Goal: Task Accomplishment & Management: Use online tool/utility

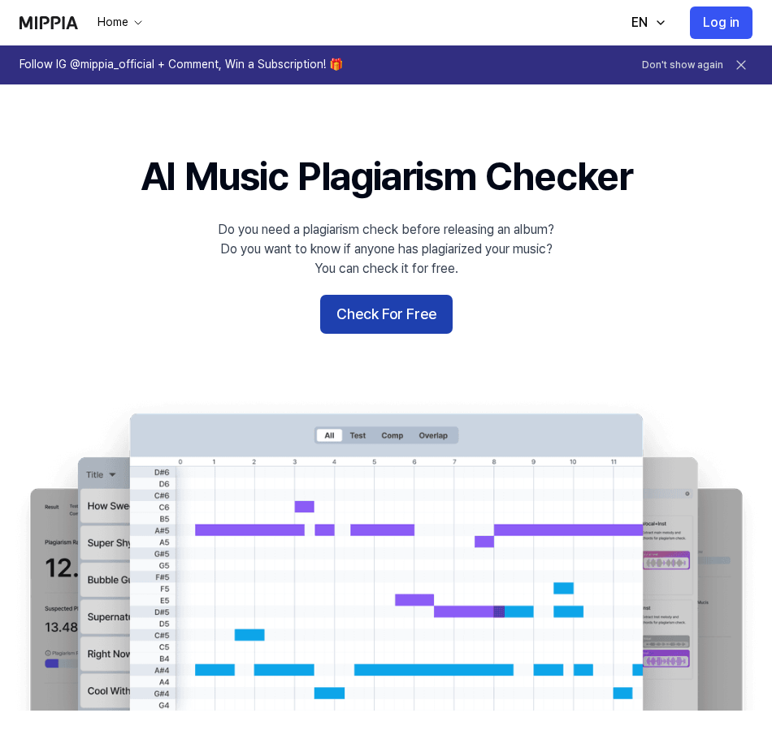
drag, startPoint x: 409, startPoint y: 307, endPoint x: 422, endPoint y: 326, distance: 22.8
click at [409, 307] on button "Check For Free" at bounding box center [386, 314] width 132 height 39
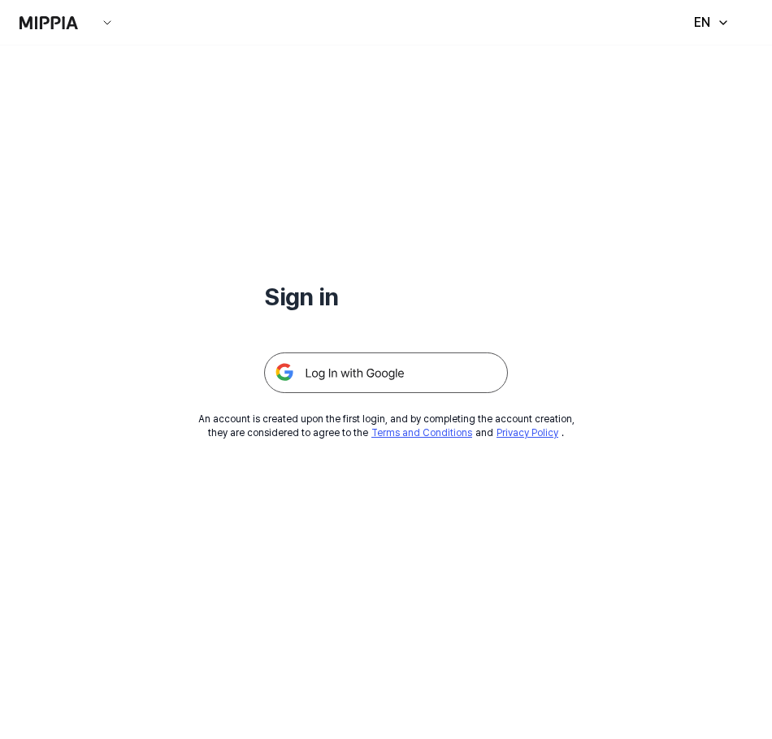
drag, startPoint x: 361, startPoint y: 378, endPoint x: 384, endPoint y: 381, distance: 23.0
click at [362, 378] on img at bounding box center [386, 373] width 244 height 41
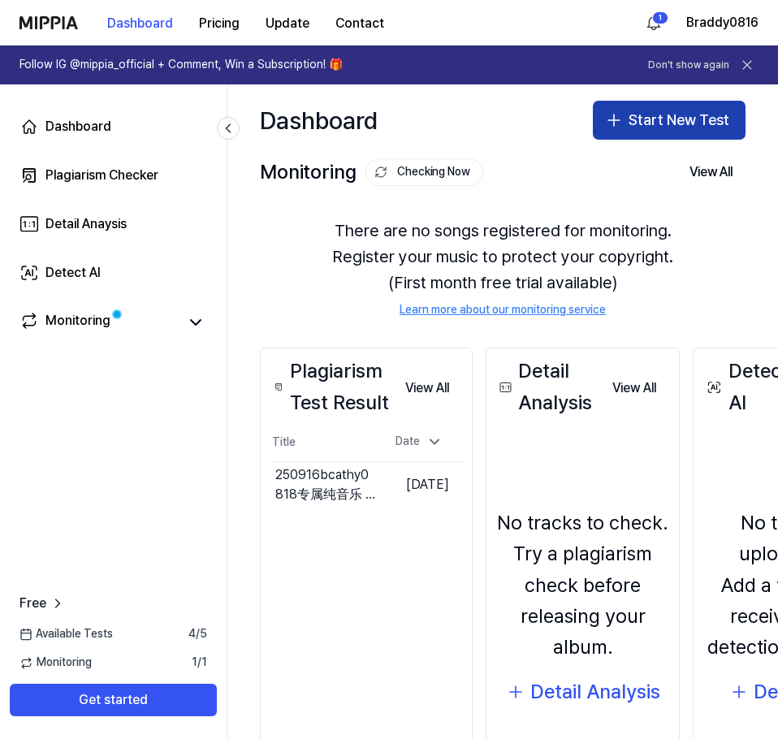
click at [638, 122] on button "Start New Test" at bounding box center [669, 120] width 153 height 39
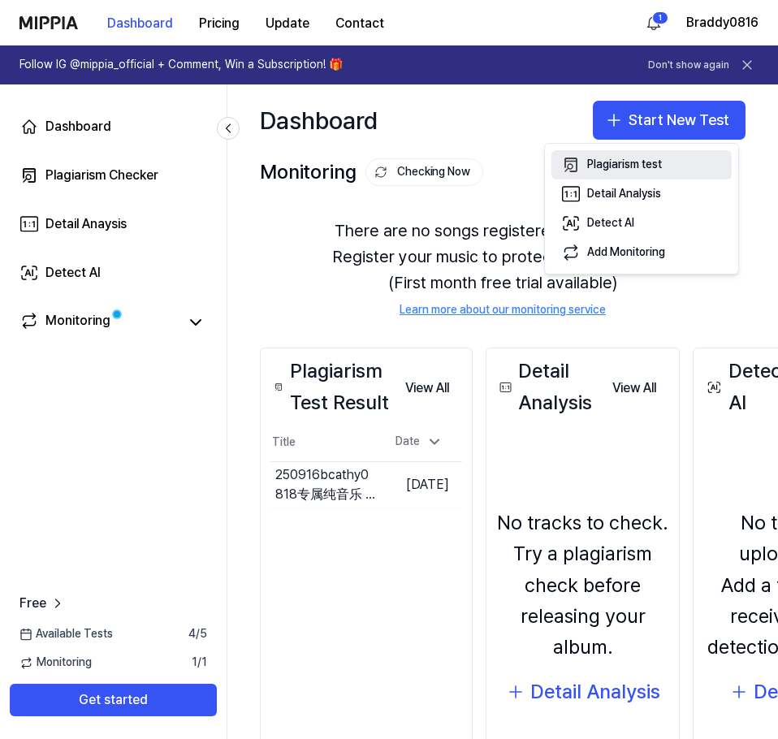
click at [600, 166] on div "Plagiarism test" at bounding box center [624, 165] width 75 height 16
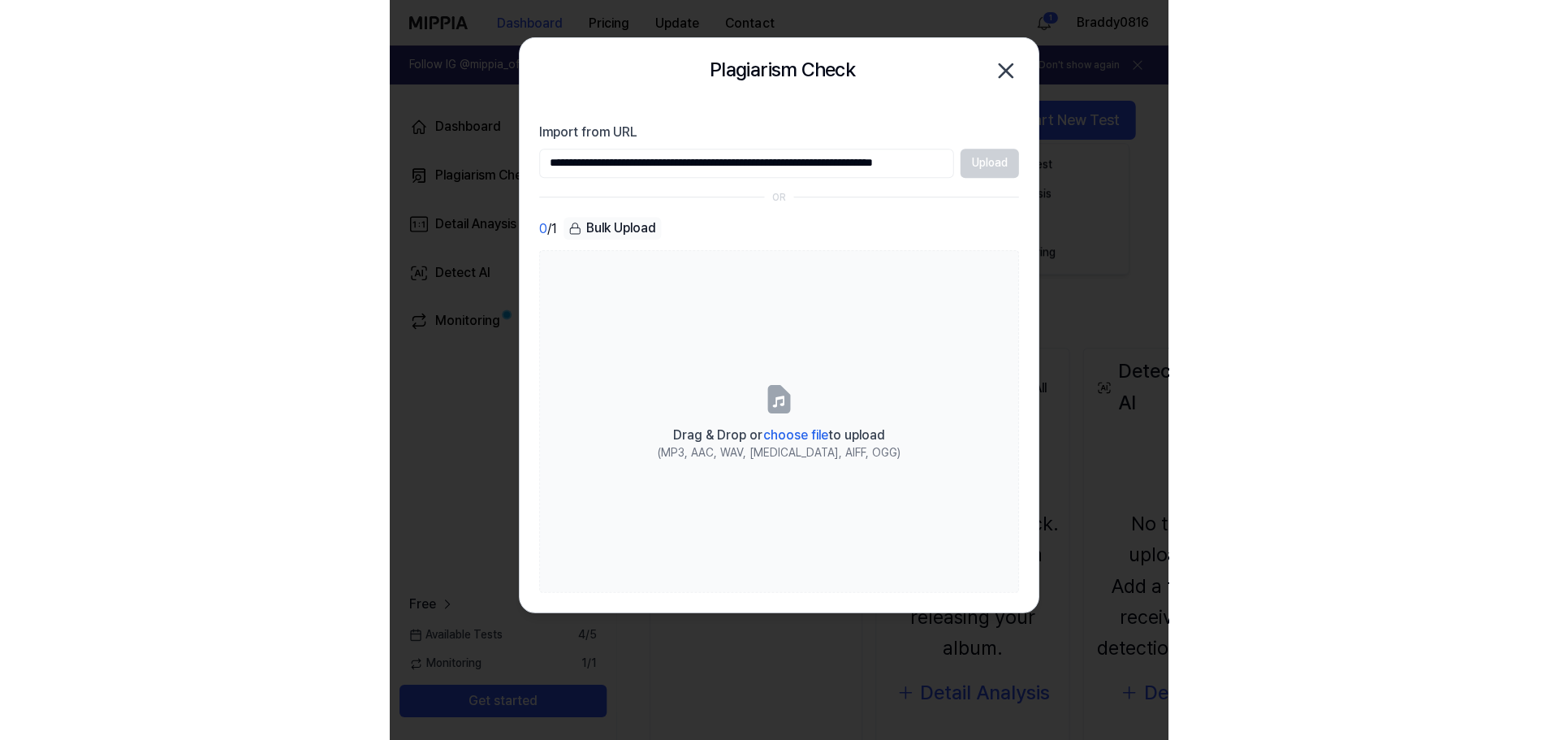
scroll to position [0, 40]
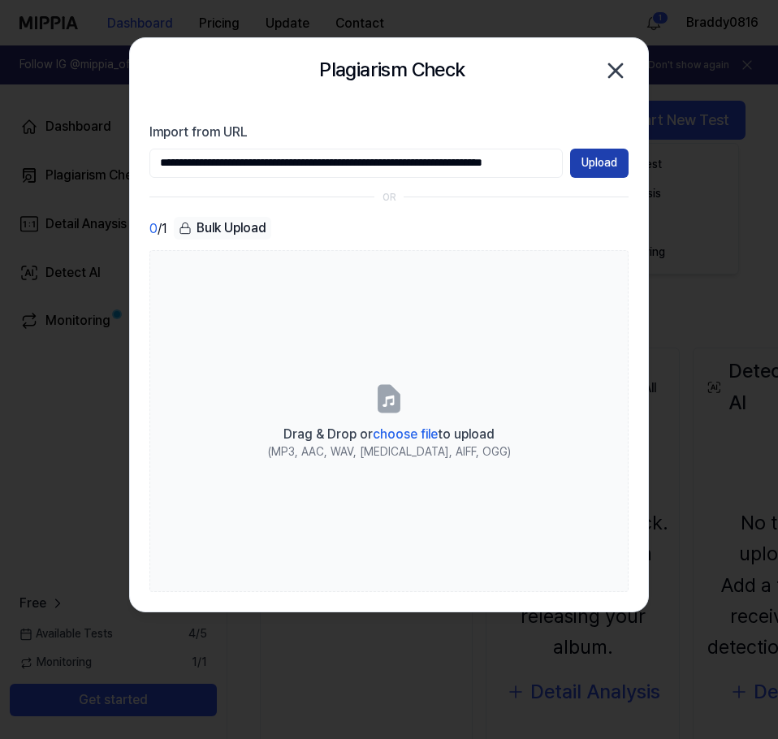
type input "**********"
click at [592, 161] on button "Upload" at bounding box center [599, 163] width 58 height 29
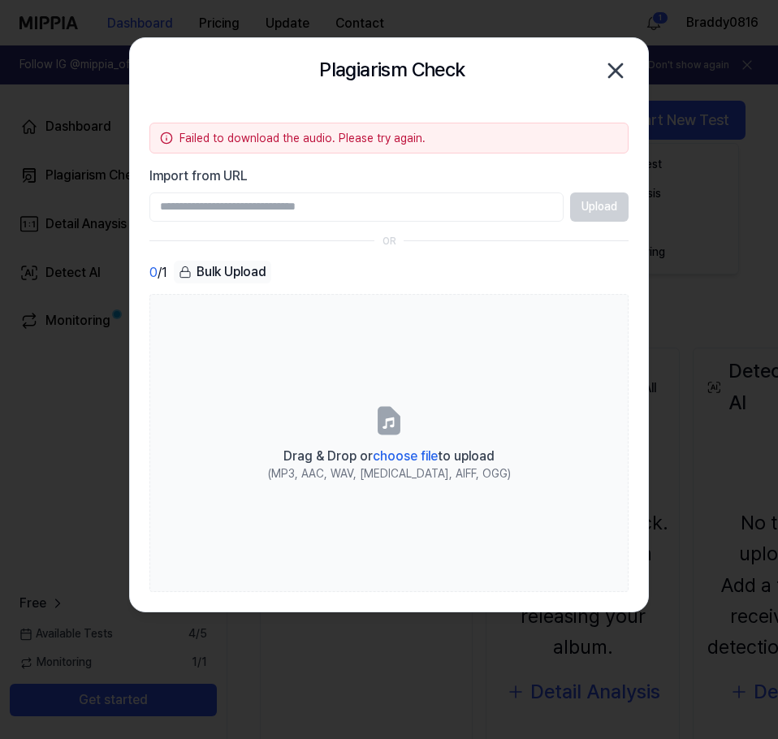
click at [624, 64] on icon "button" at bounding box center [616, 71] width 26 height 26
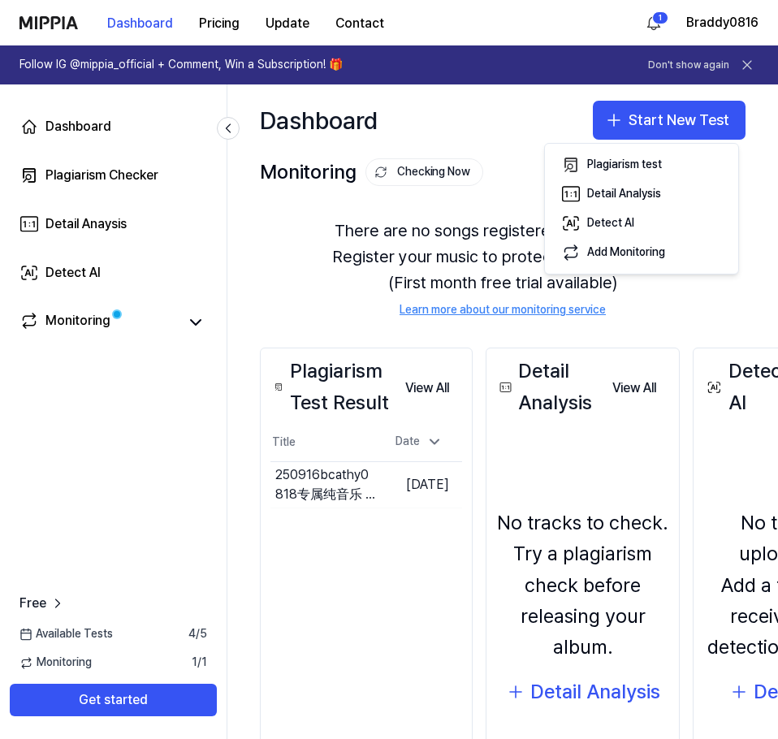
click at [296, 259] on div "There are no songs registered for monitoring. Register your music to protect yo…" at bounding box center [503, 268] width 486 height 140
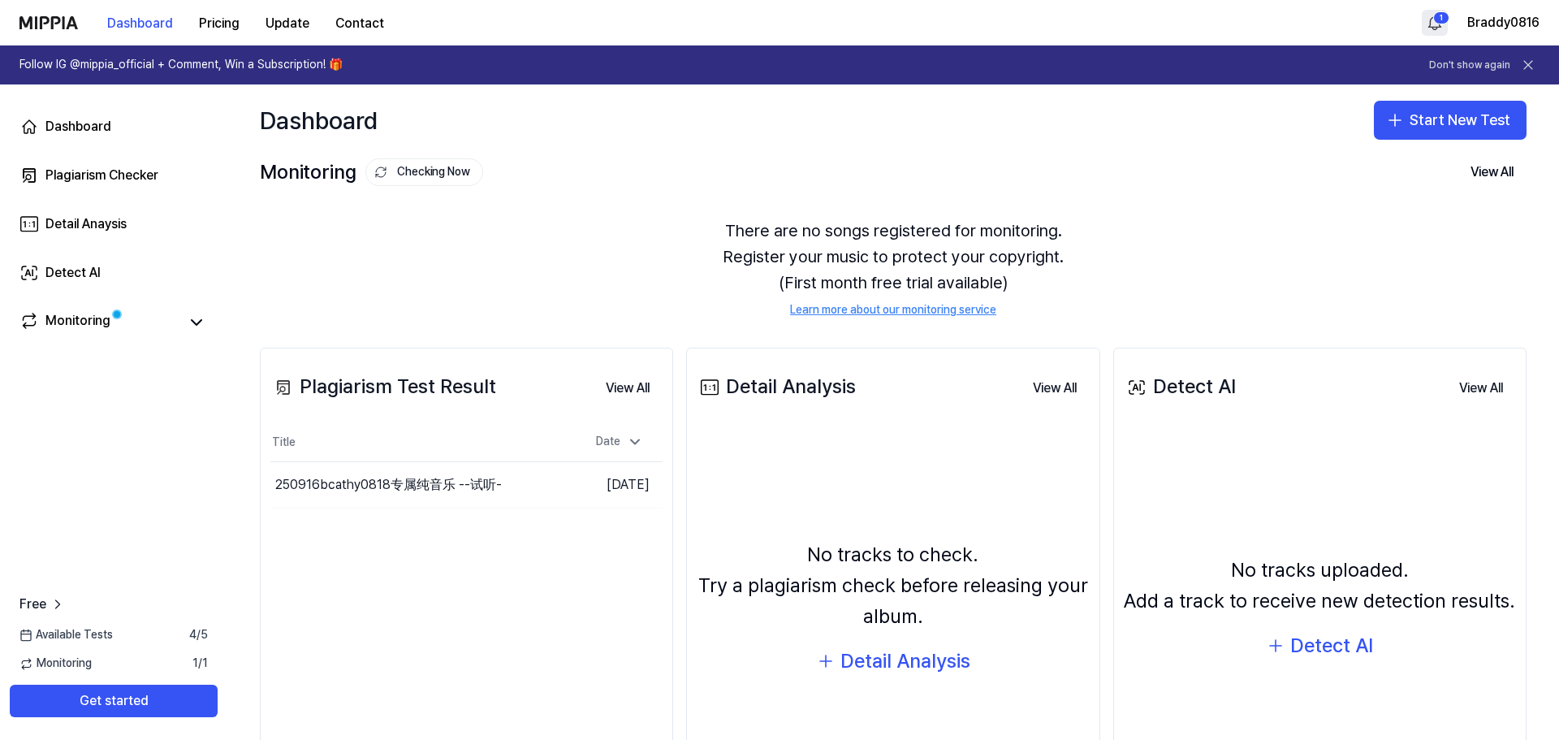
click at [777, 23] on html "Dashboard Pricing Update Contact 1 Braddy0816 Follow IG @mippia_official + Comm…" at bounding box center [779, 370] width 1559 height 740
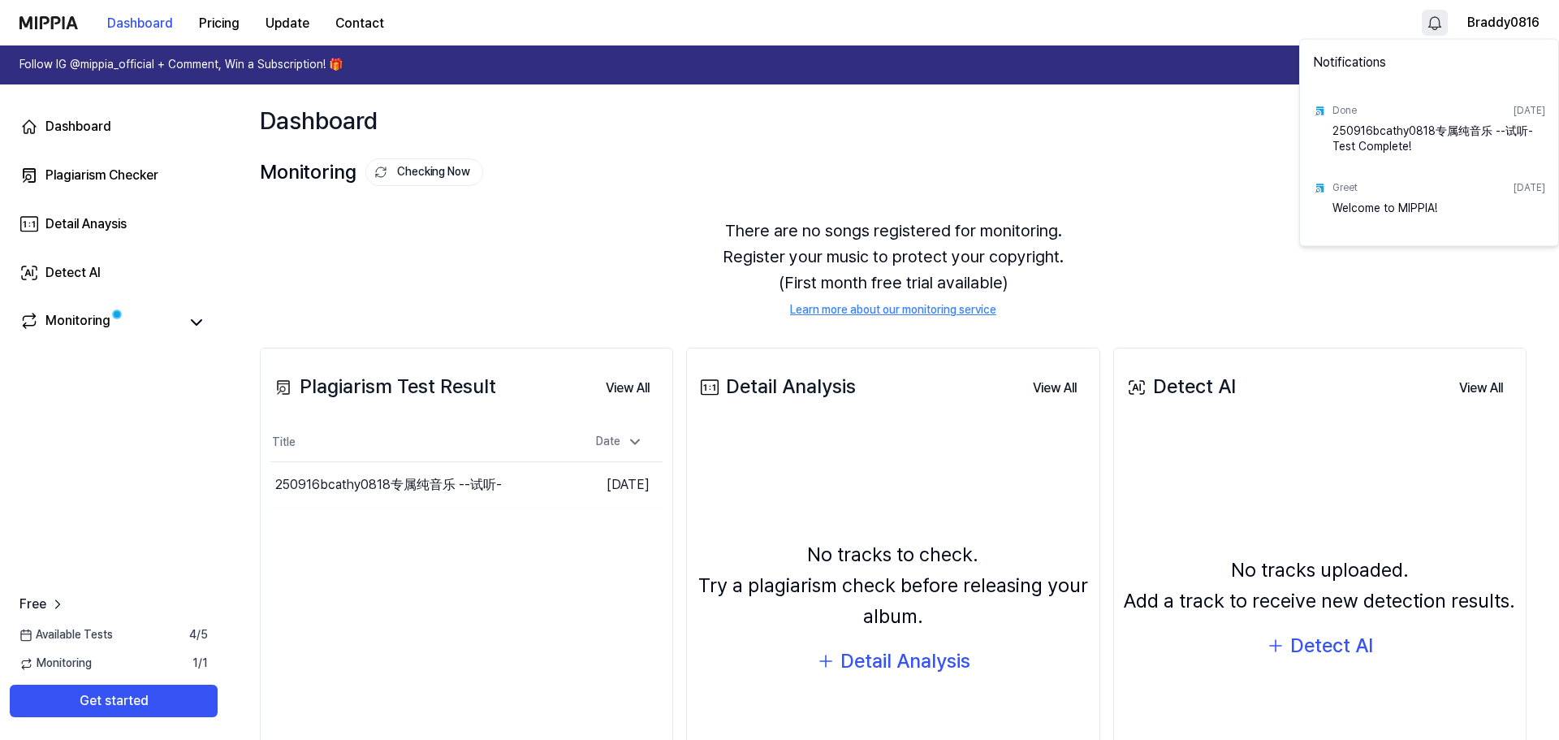
click at [777, 138] on div "250916bcathy0818专属纯音乐 --试听- Test Complete!" at bounding box center [1439, 139] width 213 height 32
click at [777, 161] on html "Dashboard Pricing Update Contact Braddy0816 Follow IG @mippia_official + Commen…" at bounding box center [779, 370] width 1559 height 740
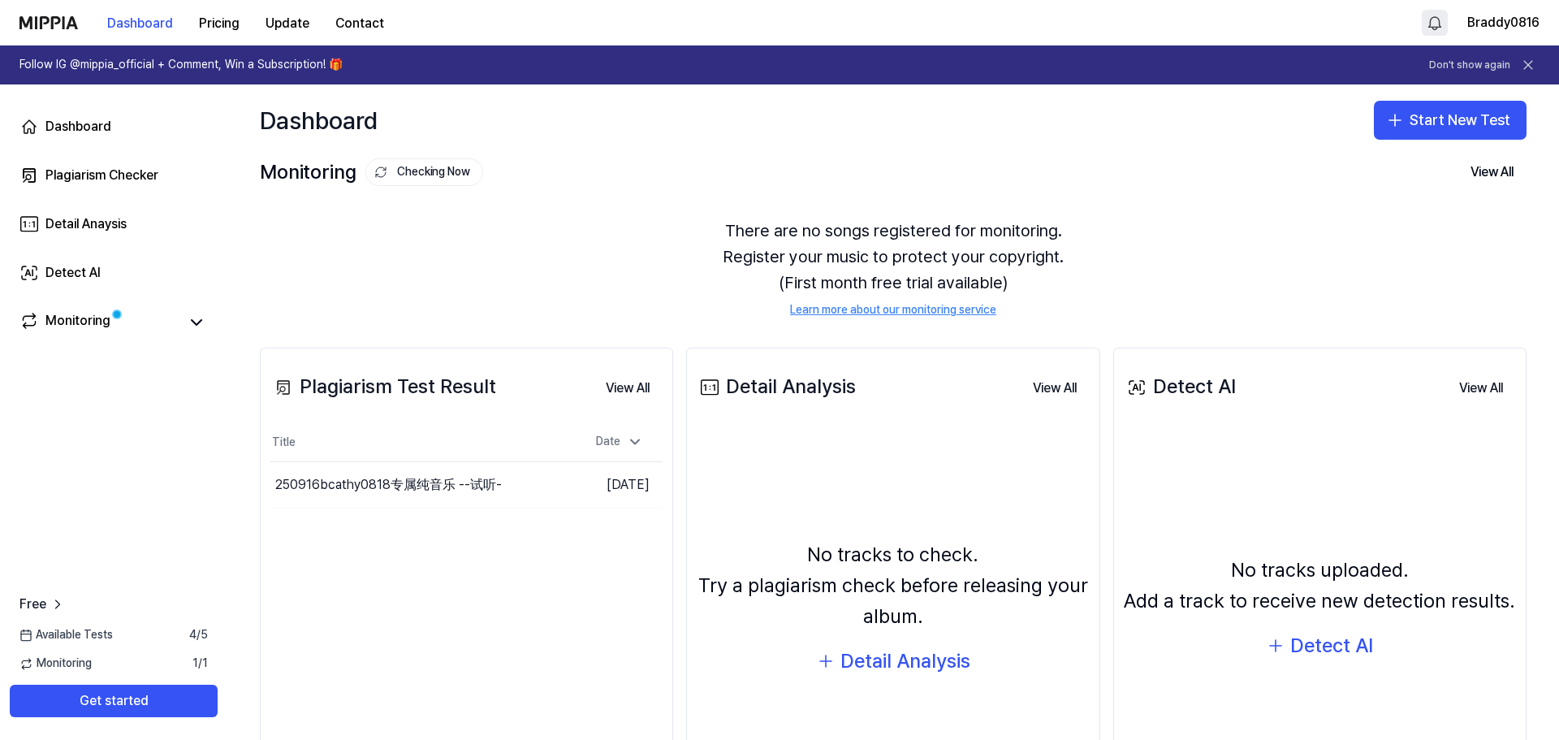
click at [777, 20] on html "Dashboard Pricing Update Contact Braddy0816 Follow IG @mippia_official + Commen…" at bounding box center [779, 370] width 1559 height 740
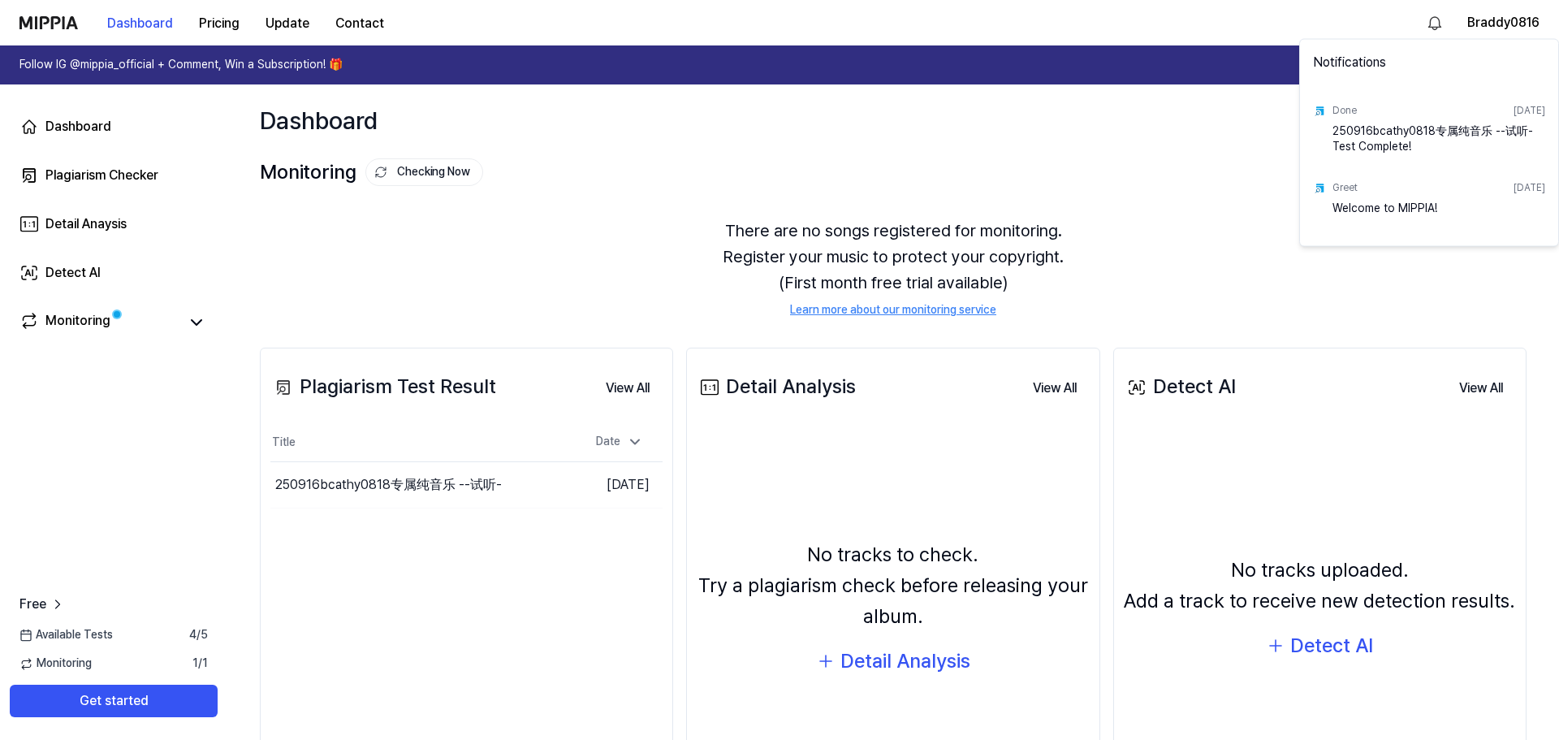
click at [777, 125] on div "250916bcathy0818专属纯音乐 --试听- Test Complete!" at bounding box center [1439, 139] width 213 height 32
click at [777, 125] on html "Dashboard Pricing Update Contact Braddy0816 Follow IG @mippia_official + Commen…" at bounding box center [779, 370] width 1559 height 740
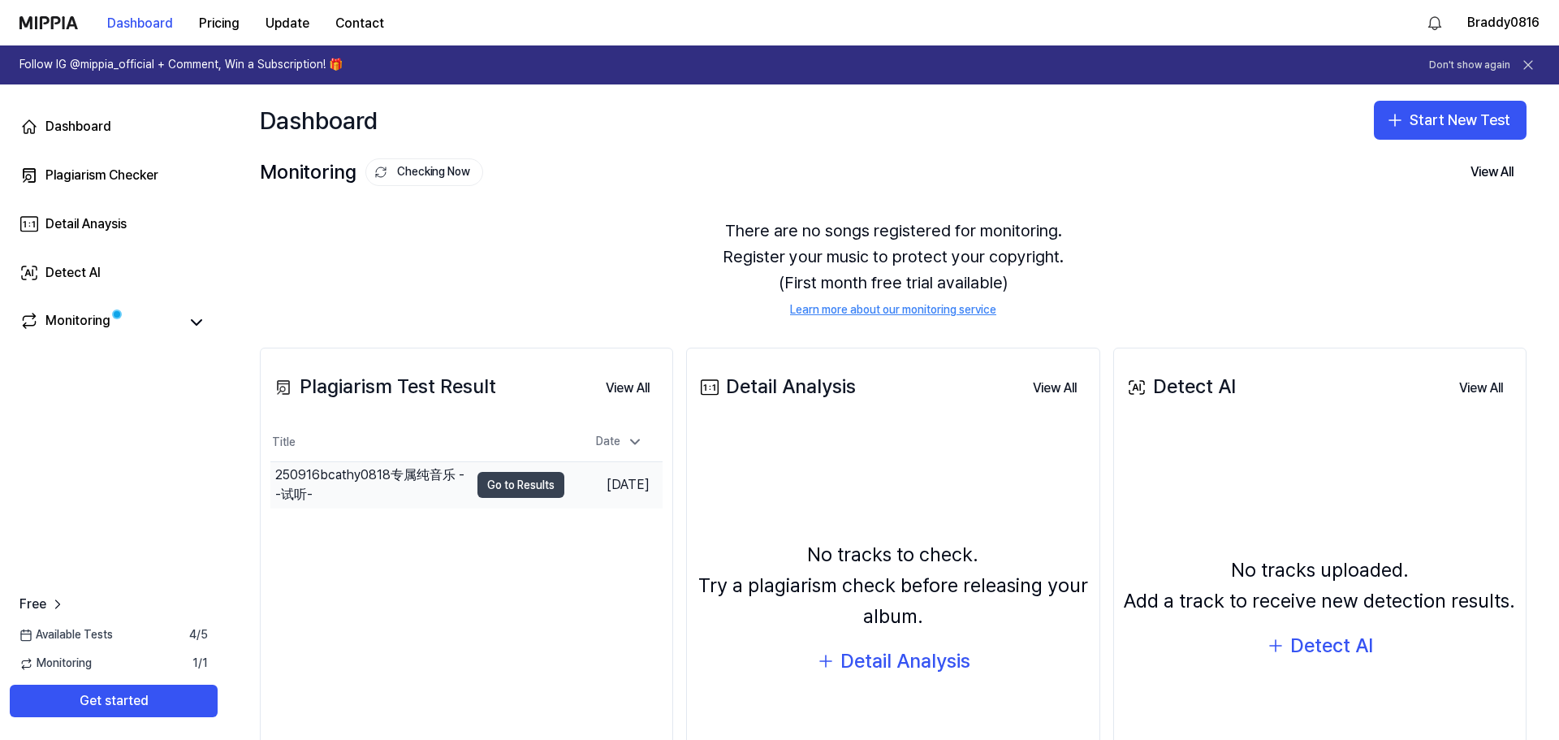
click at [509, 475] on button "Go to Results" at bounding box center [521, 485] width 87 height 26
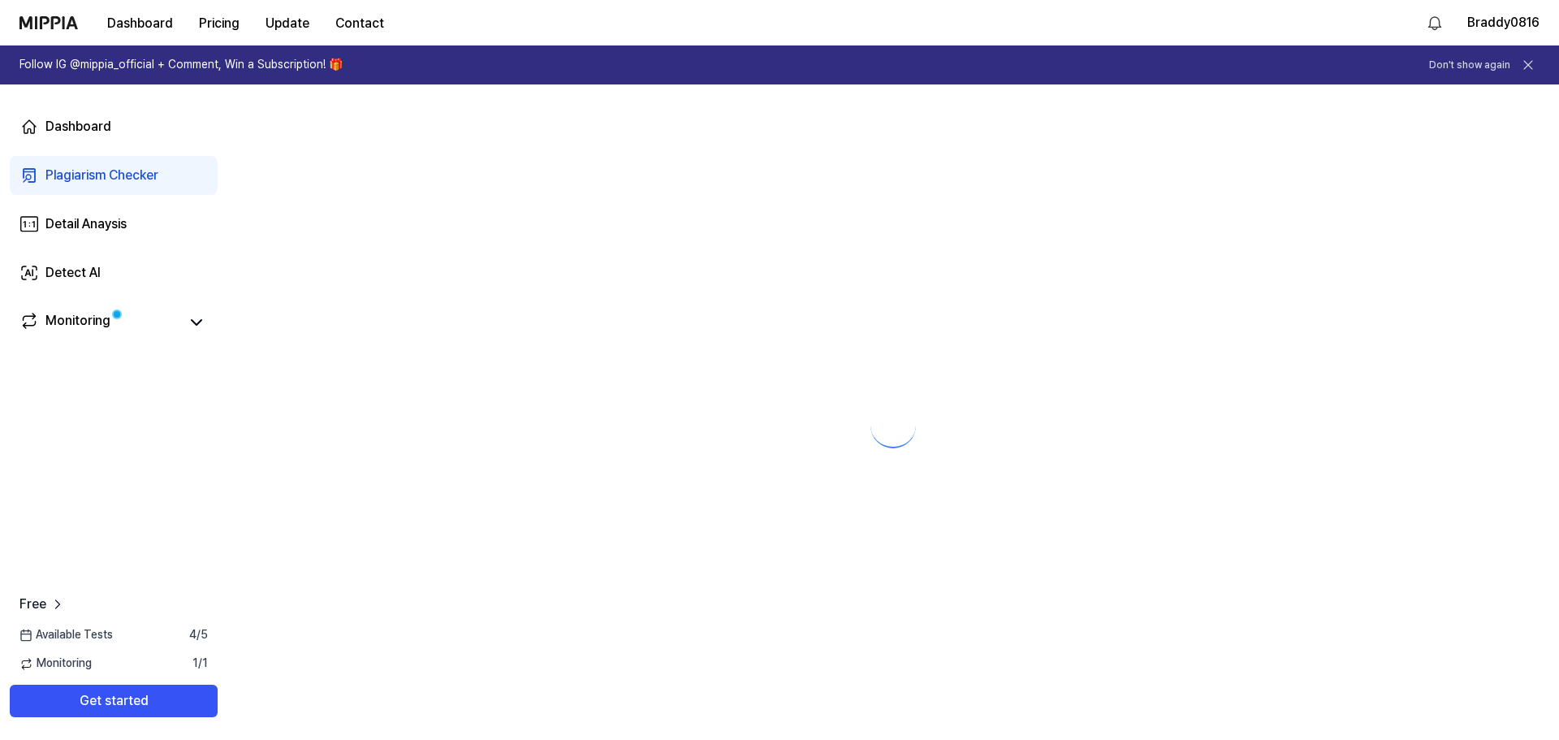
click at [366, 483] on div at bounding box center [893, 411] width 1332 height 655
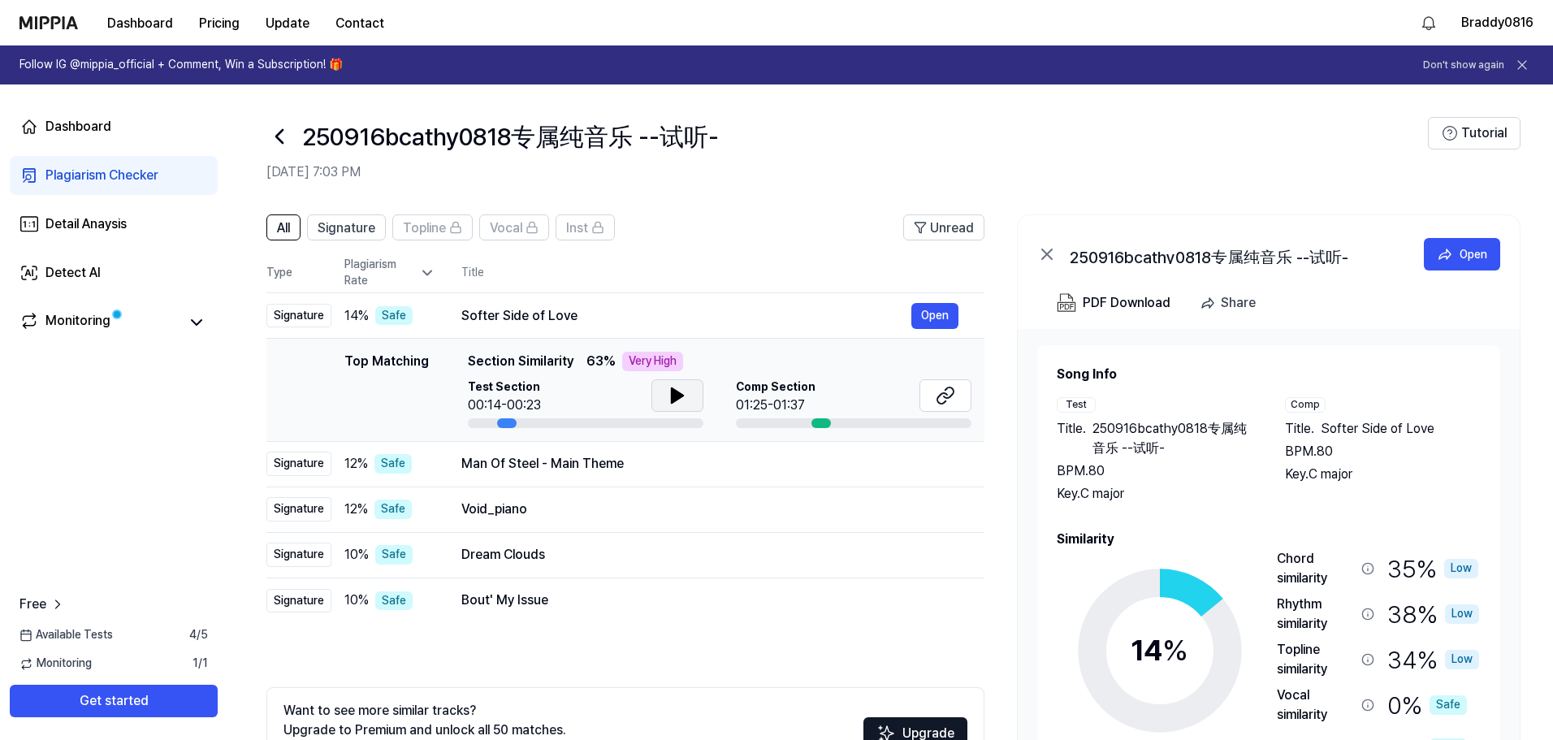
click at [673, 391] on icon at bounding box center [677, 395] width 11 height 15
click at [777, 393] on button at bounding box center [945, 395] width 52 height 32
click at [279, 135] on icon at bounding box center [279, 136] width 6 height 13
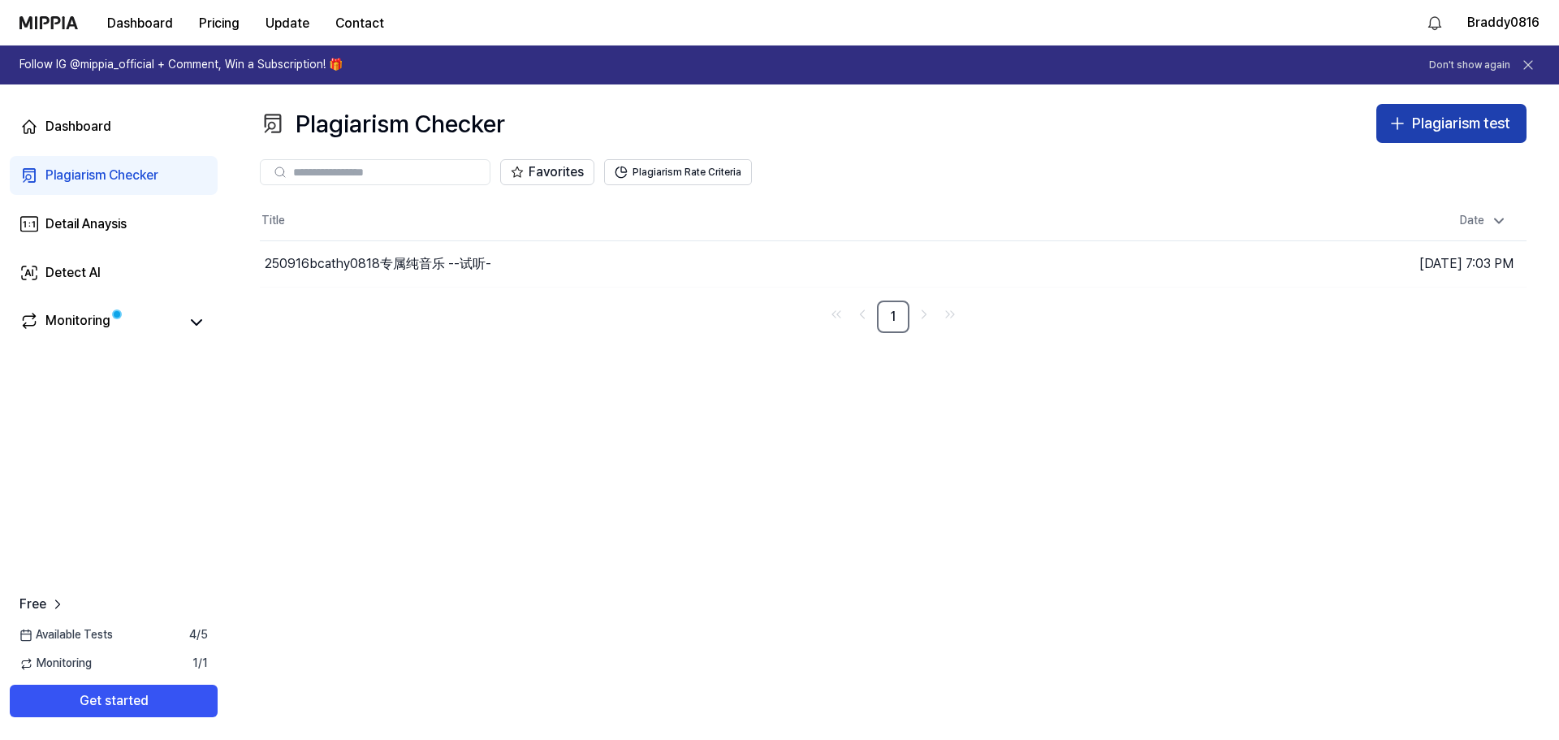
click at [777, 128] on div "Plagiarism test" at bounding box center [1461, 124] width 98 height 24
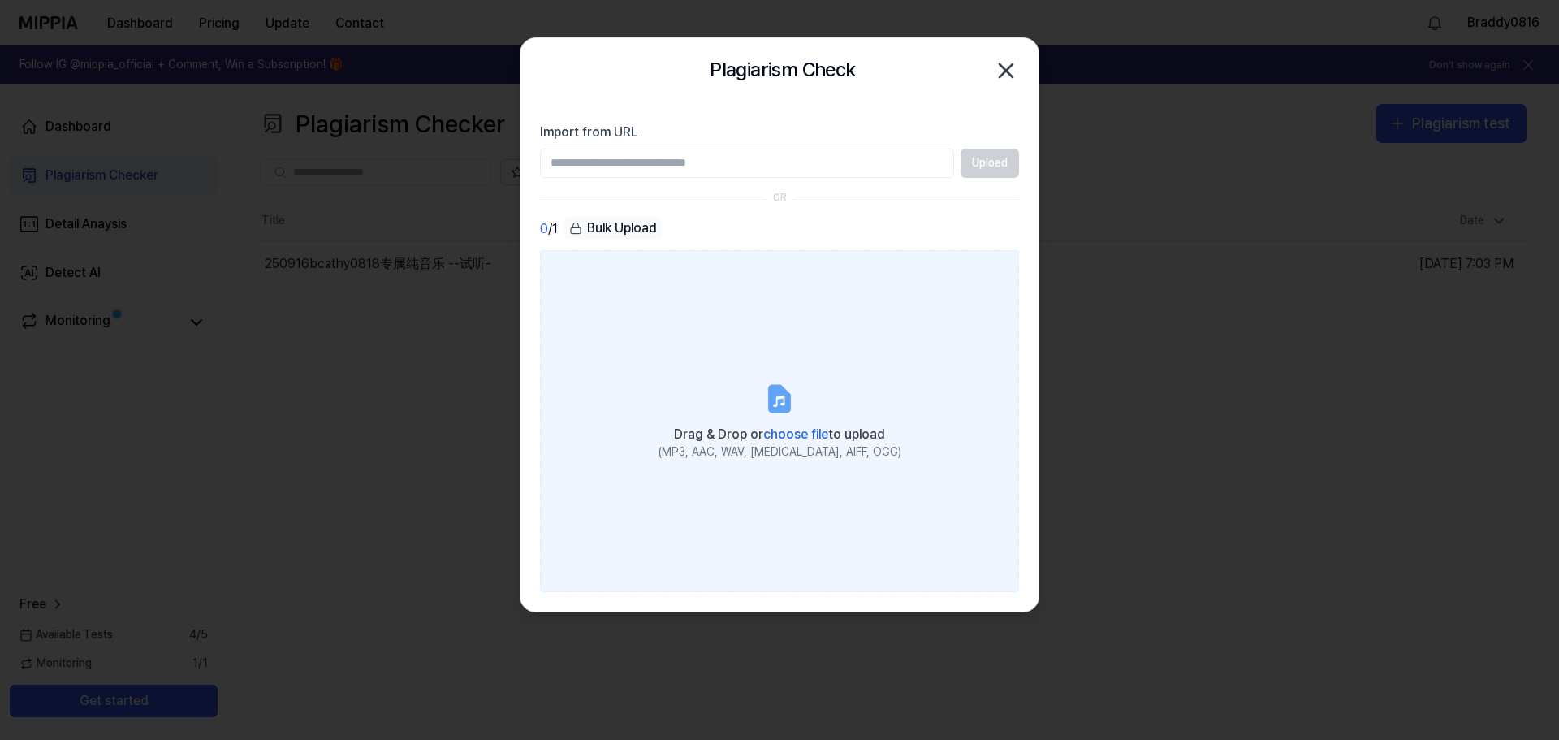
click at [777, 430] on span "choose file" at bounding box center [795, 433] width 65 height 15
click at [0, 0] on input "Drag & Drop or choose file to upload (MP3, AAC, WAV, [MEDICAL_DATA], AIFF, OGG)" at bounding box center [0, 0] width 0 height 0
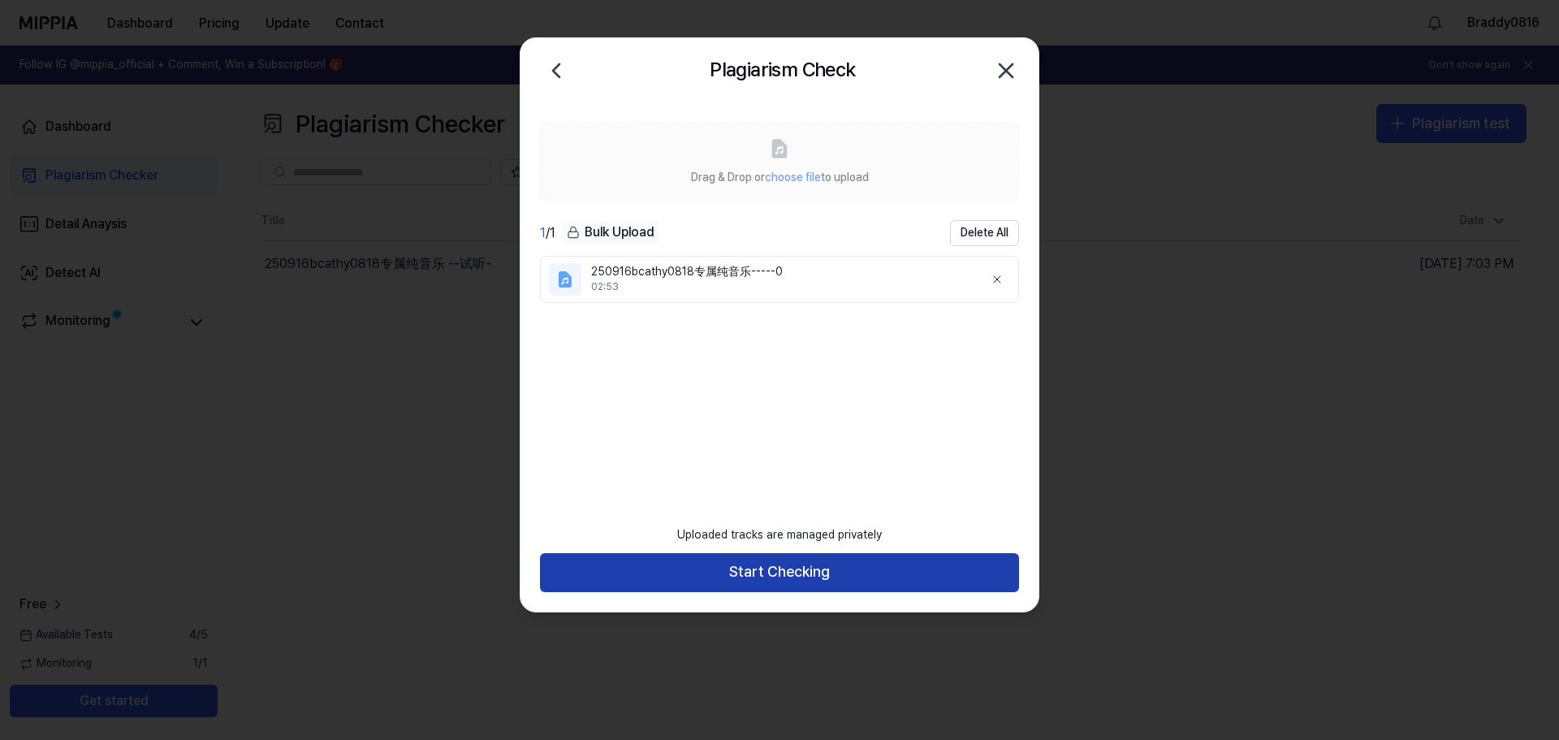
click at [763, 580] on button "Start Checking" at bounding box center [779, 572] width 479 height 39
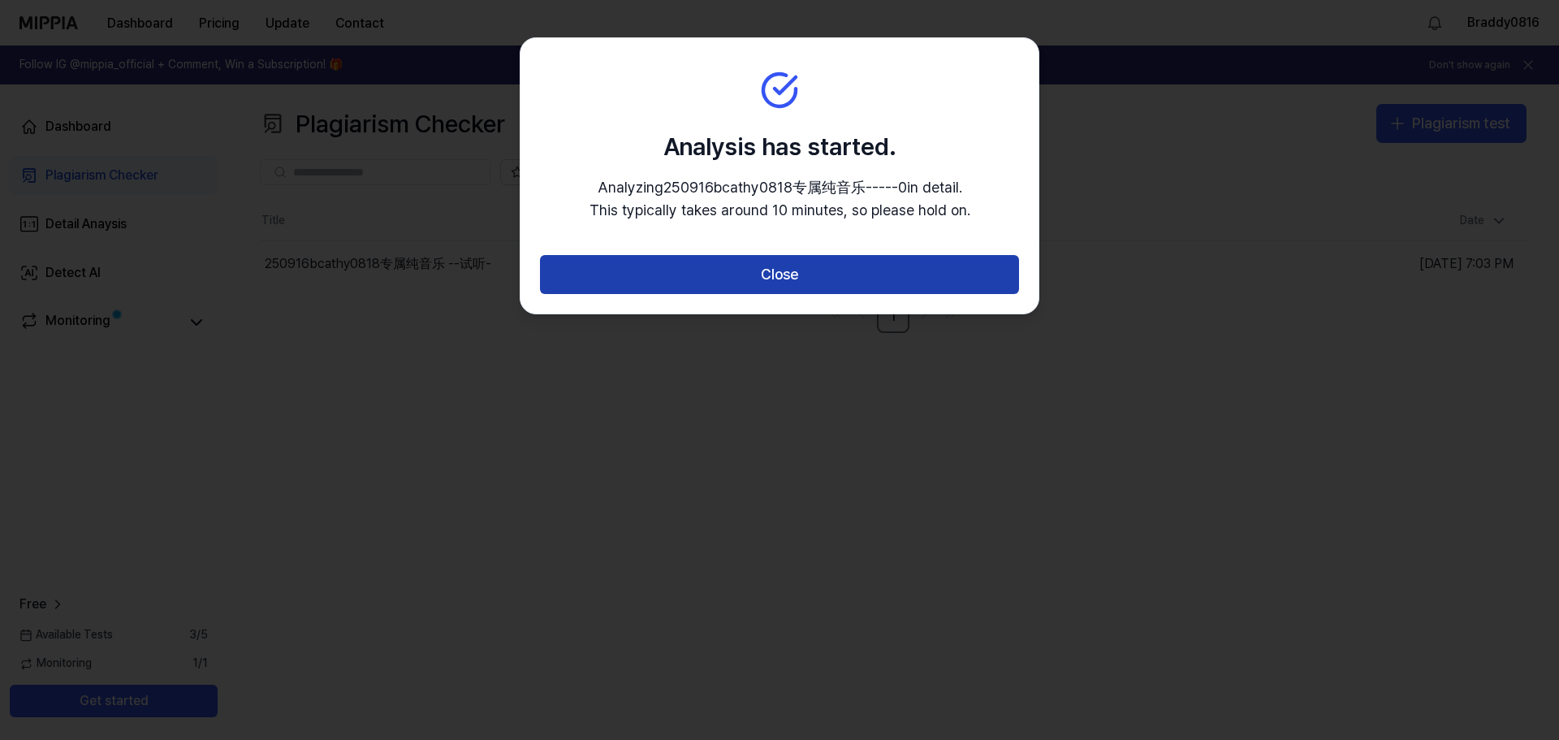
click at [756, 276] on button "Close" at bounding box center [779, 274] width 479 height 39
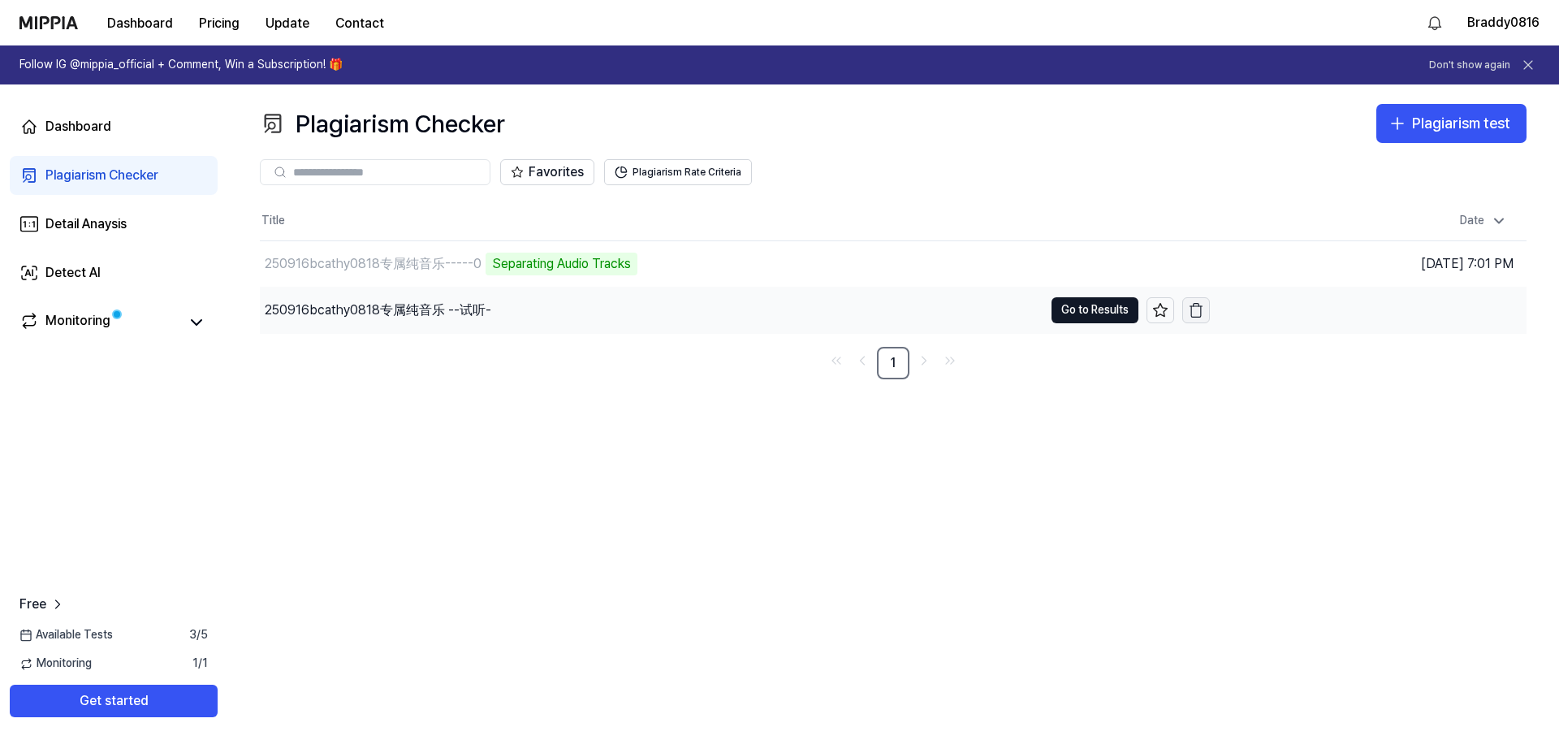
click at [777, 310] on icon "button" at bounding box center [1196, 310] width 16 height 16
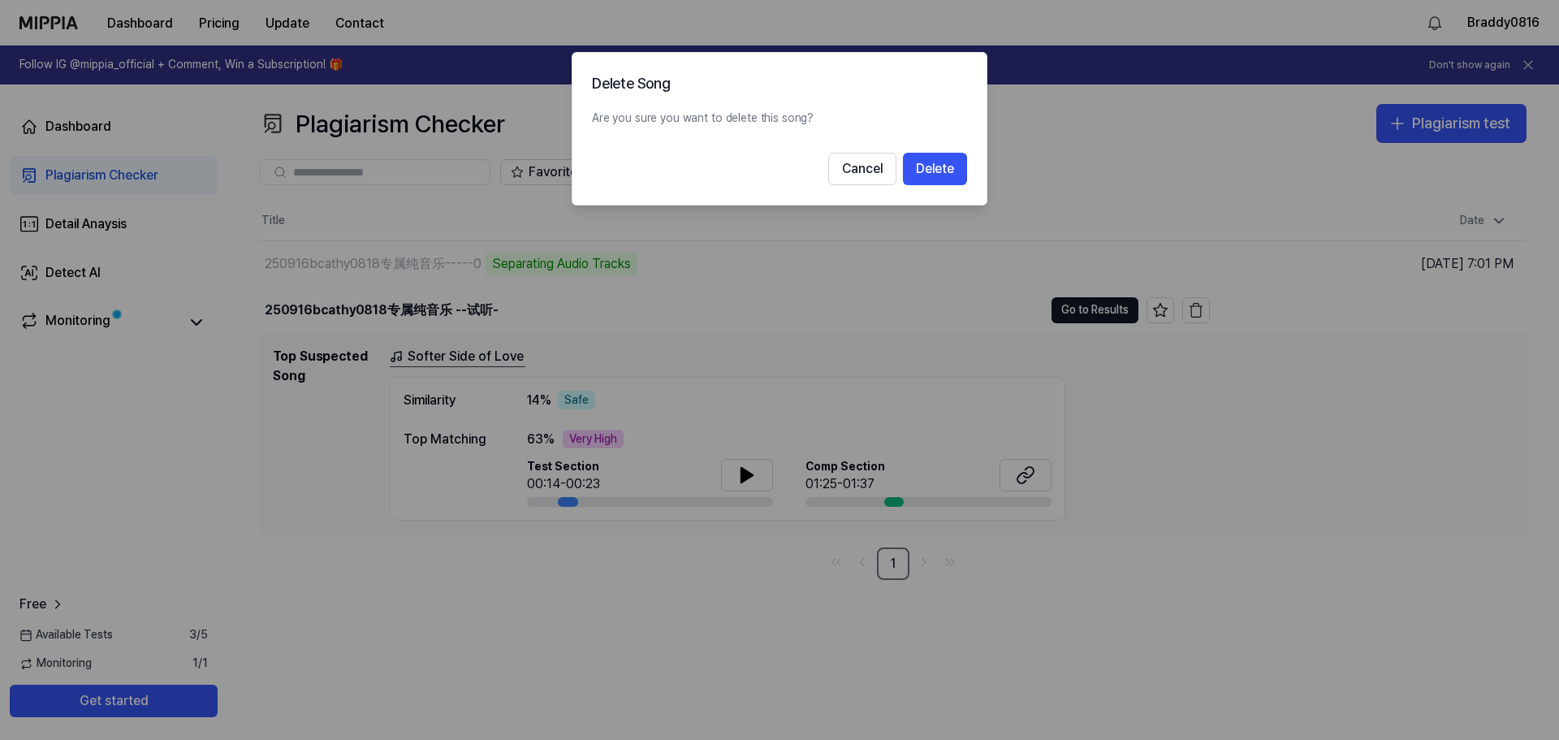
drag, startPoint x: 934, startPoint y: 163, endPoint x: 886, endPoint y: 218, distance: 72.5
click at [777, 164] on button "Delete" at bounding box center [935, 169] width 64 height 32
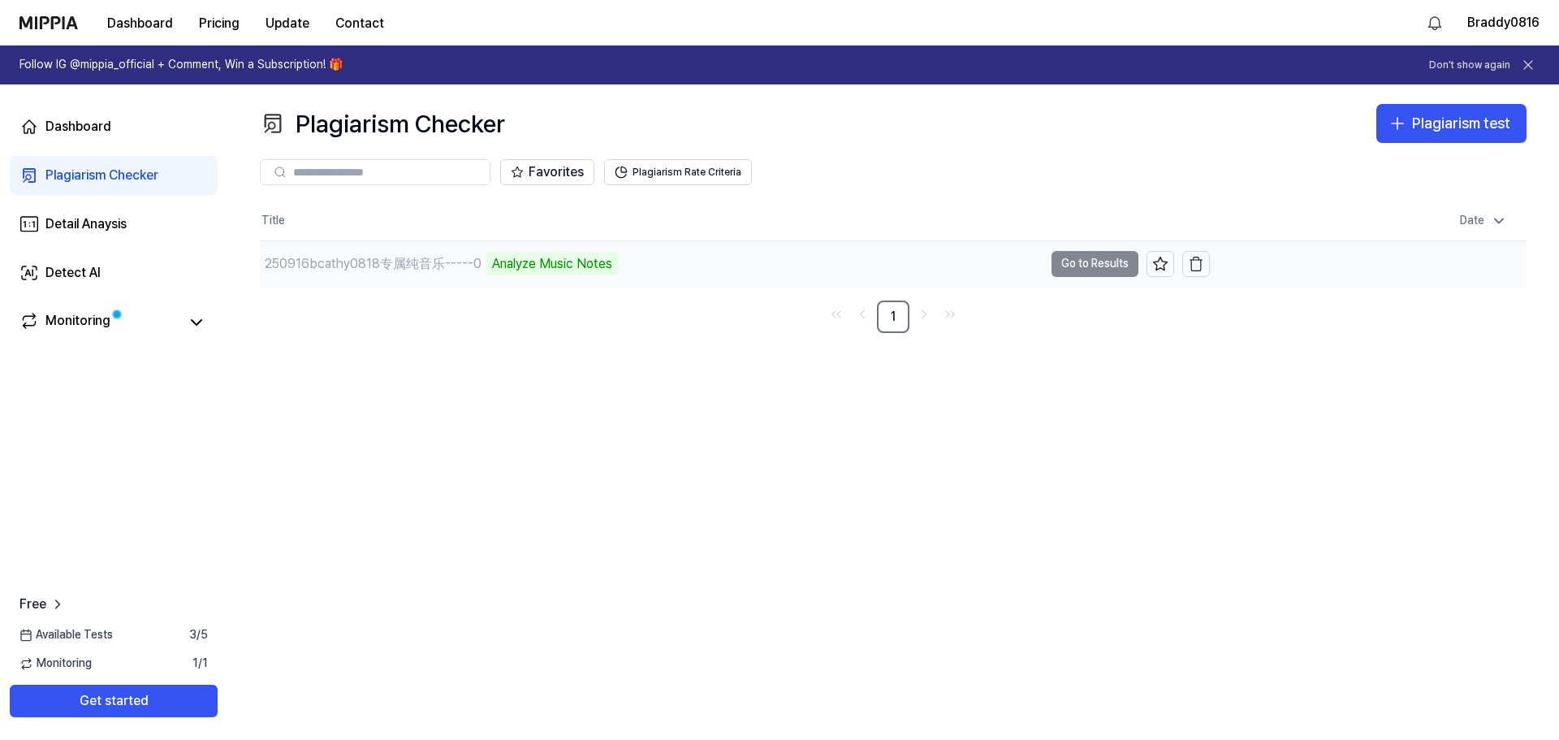
click at [469, 263] on div "250916bcathy0818专属纯音乐-----0" at bounding box center [373, 263] width 217 height 19
click at [663, 262] on div "250916bcathy0818专属纯音乐-----0 Analyze Music Notes" at bounding box center [652, 263] width 784 height 45
click at [777, 262] on td "250916bcathy0818专属纯音乐-----0 Analyze Music Notes Go to Results" at bounding box center [735, 263] width 950 height 45
click at [188, 327] on icon at bounding box center [196, 322] width 19 height 19
click at [119, 325] on link "Monitoring" at bounding box center [98, 322] width 159 height 23
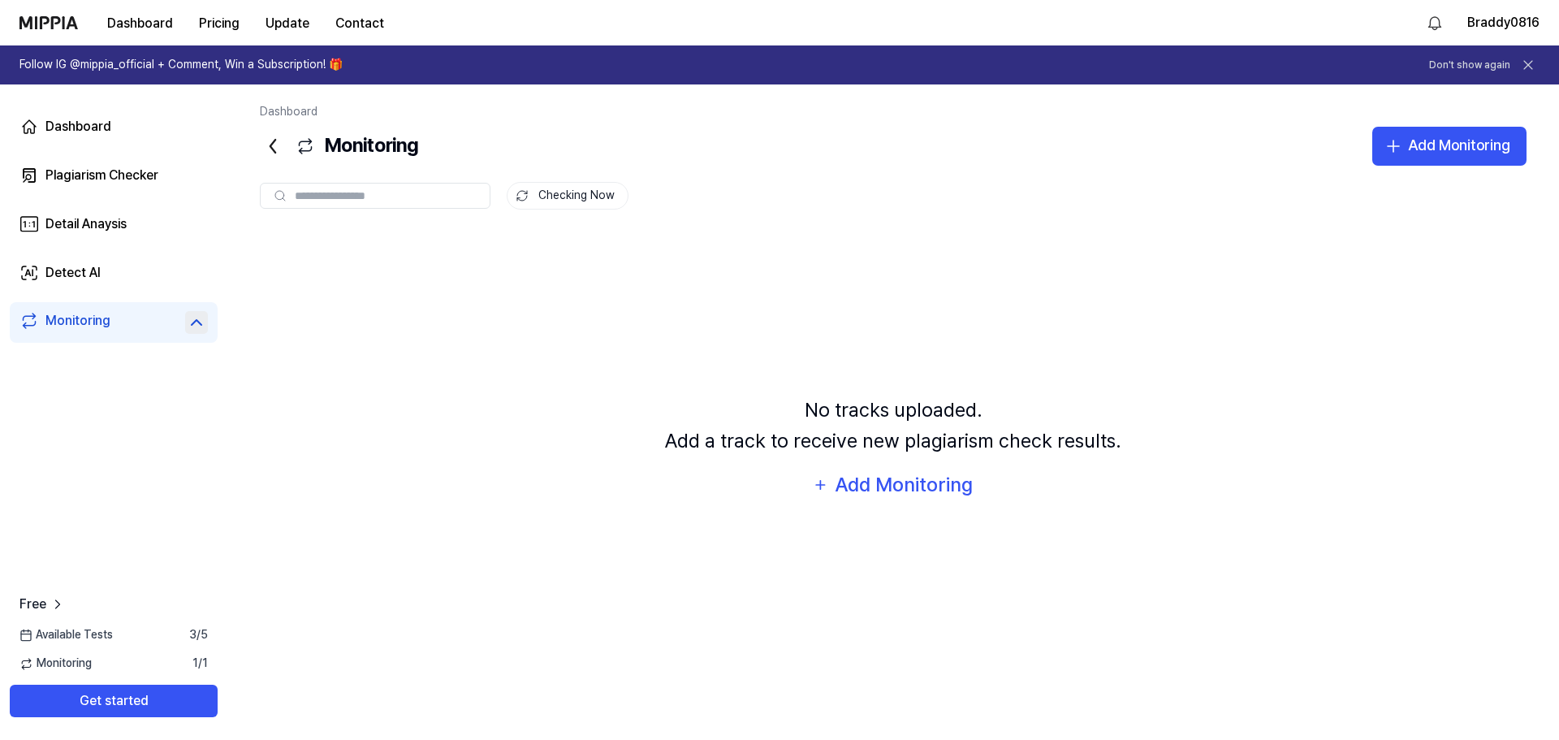
click at [777, 332] on div "No tracks uploaded. Add a track to receive new plagiarism check results. Add Mo…" at bounding box center [893, 448] width 1267 height 435
click at [119, 116] on link "Dashboard" at bounding box center [114, 126] width 208 height 39
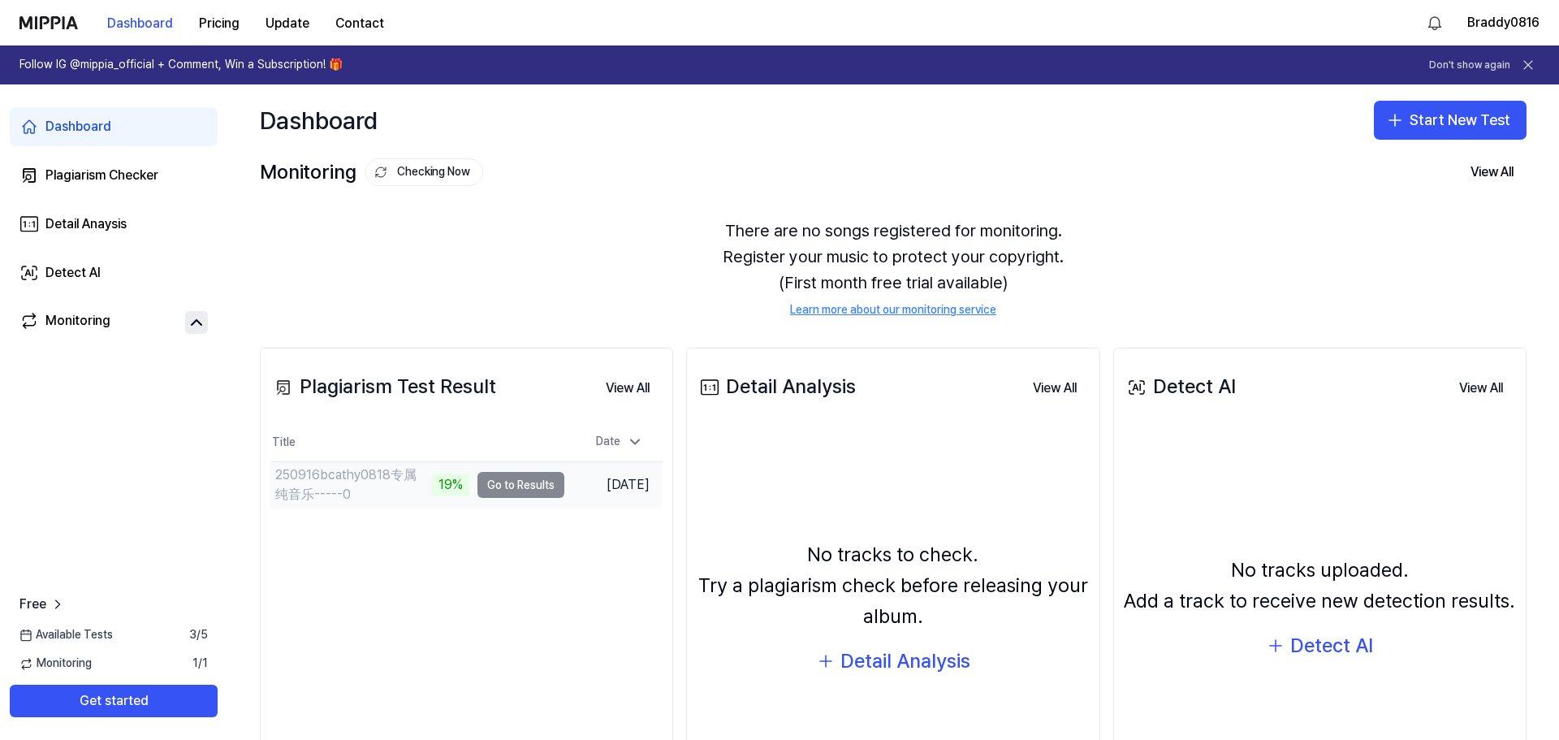
drag, startPoint x: 527, startPoint y: 485, endPoint x: 540, endPoint y: 482, distance: 13.2
click at [527, 485] on td "250916bcathy0818专属纯音乐-----0 19% Go to Results" at bounding box center [417, 484] width 294 height 45
click at [501, 484] on td "250916bcathy0818专属纯音乐-----0 20% Go to Results" at bounding box center [417, 484] width 294 height 45
click at [112, 337] on div "Monitoring" at bounding box center [114, 322] width 208 height 41
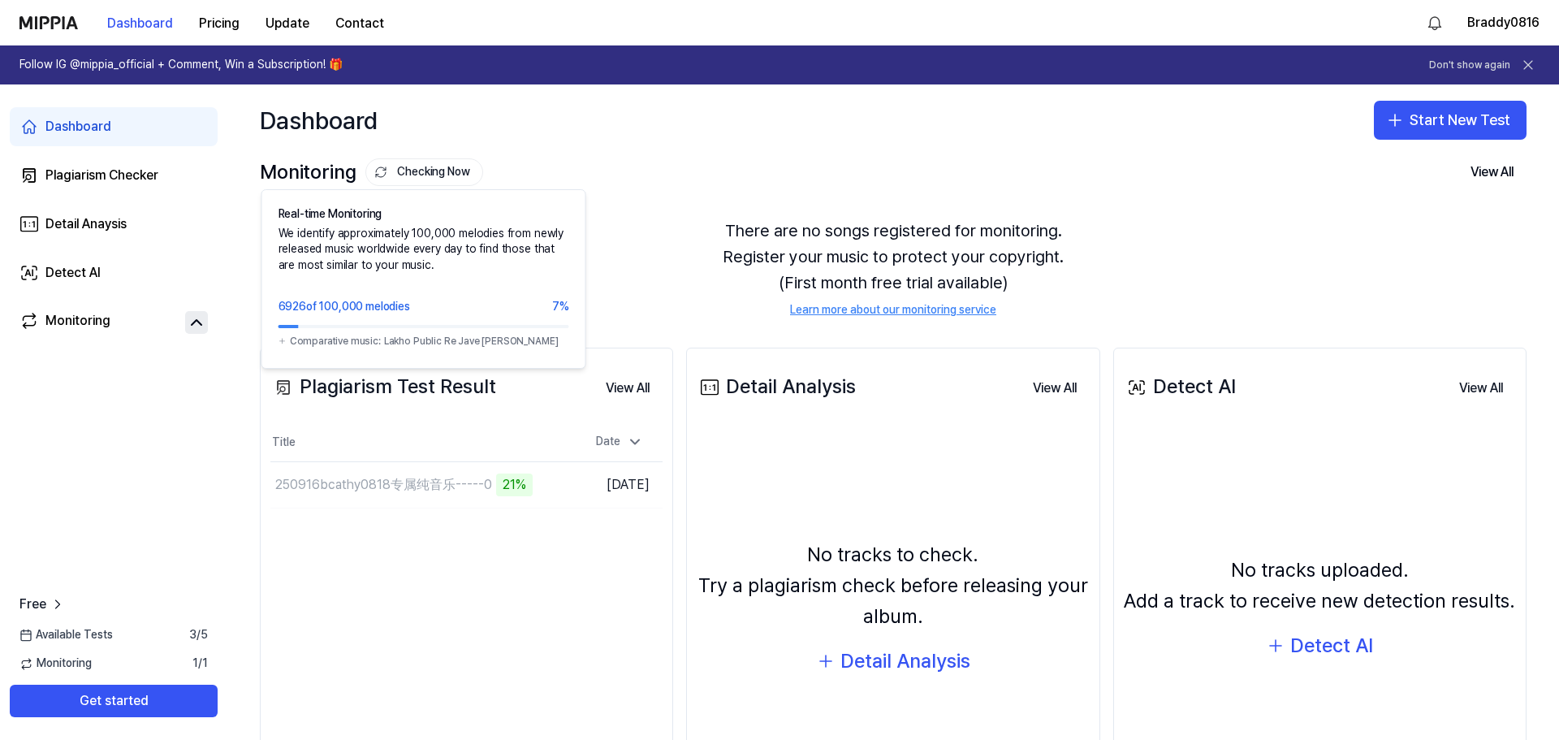
click at [422, 169] on button "Checking Now" at bounding box center [424, 172] width 118 height 28
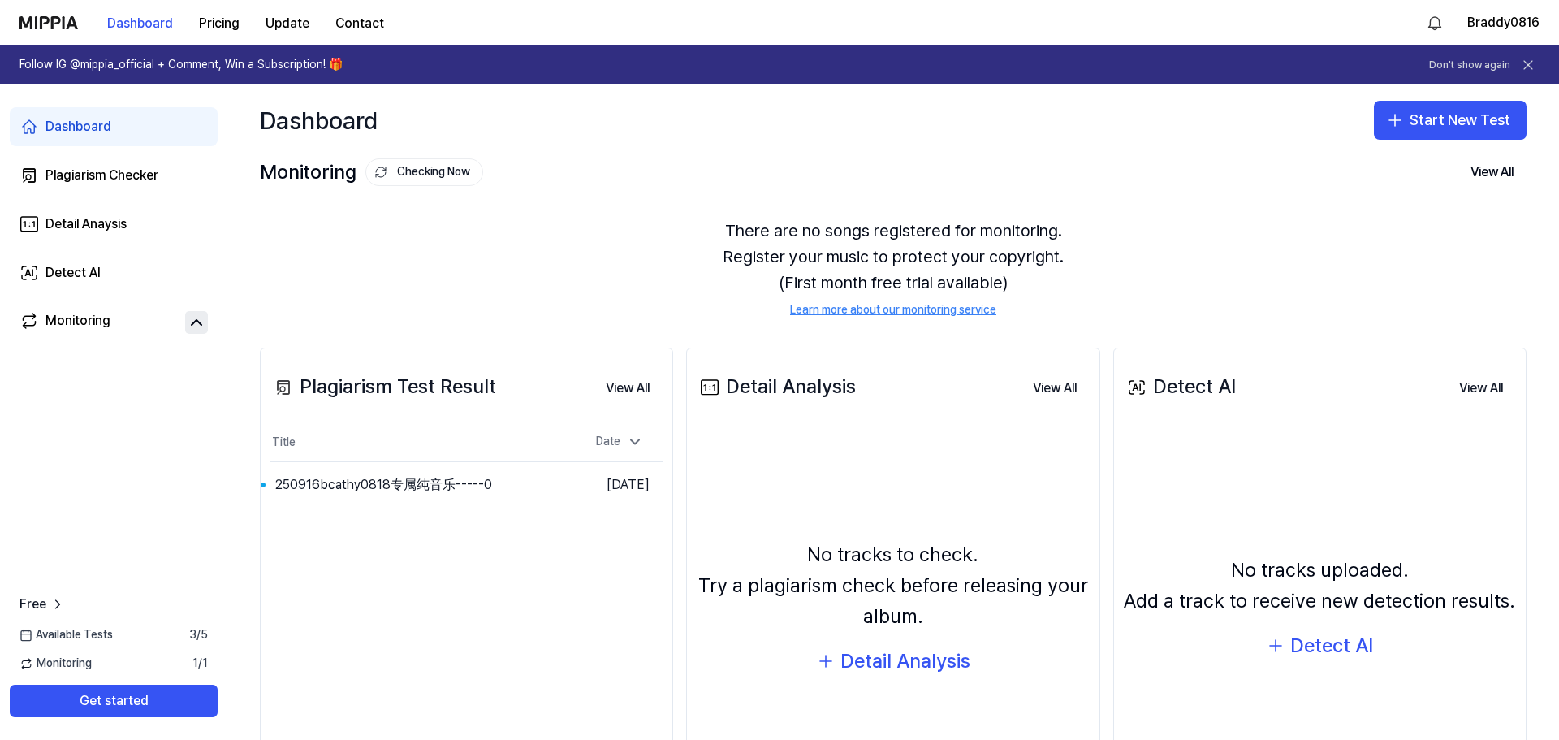
click at [595, 251] on div "There are no songs registered for monitoring. Register your music to protect yo…" at bounding box center [893, 268] width 1267 height 140
click at [517, 487] on button "Go to Results" at bounding box center [521, 485] width 87 height 26
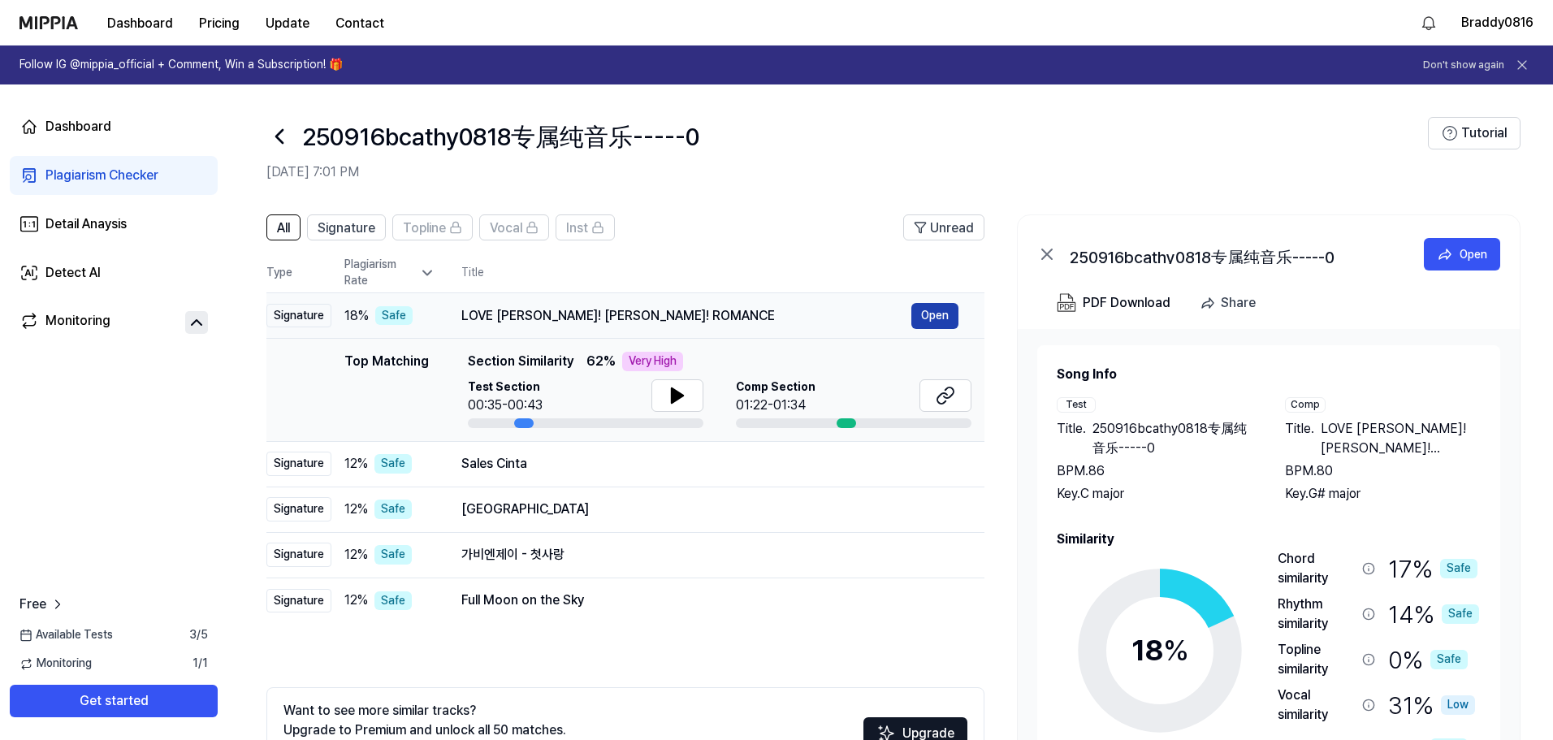
click at [777, 318] on button "Open" at bounding box center [934, 316] width 47 height 26
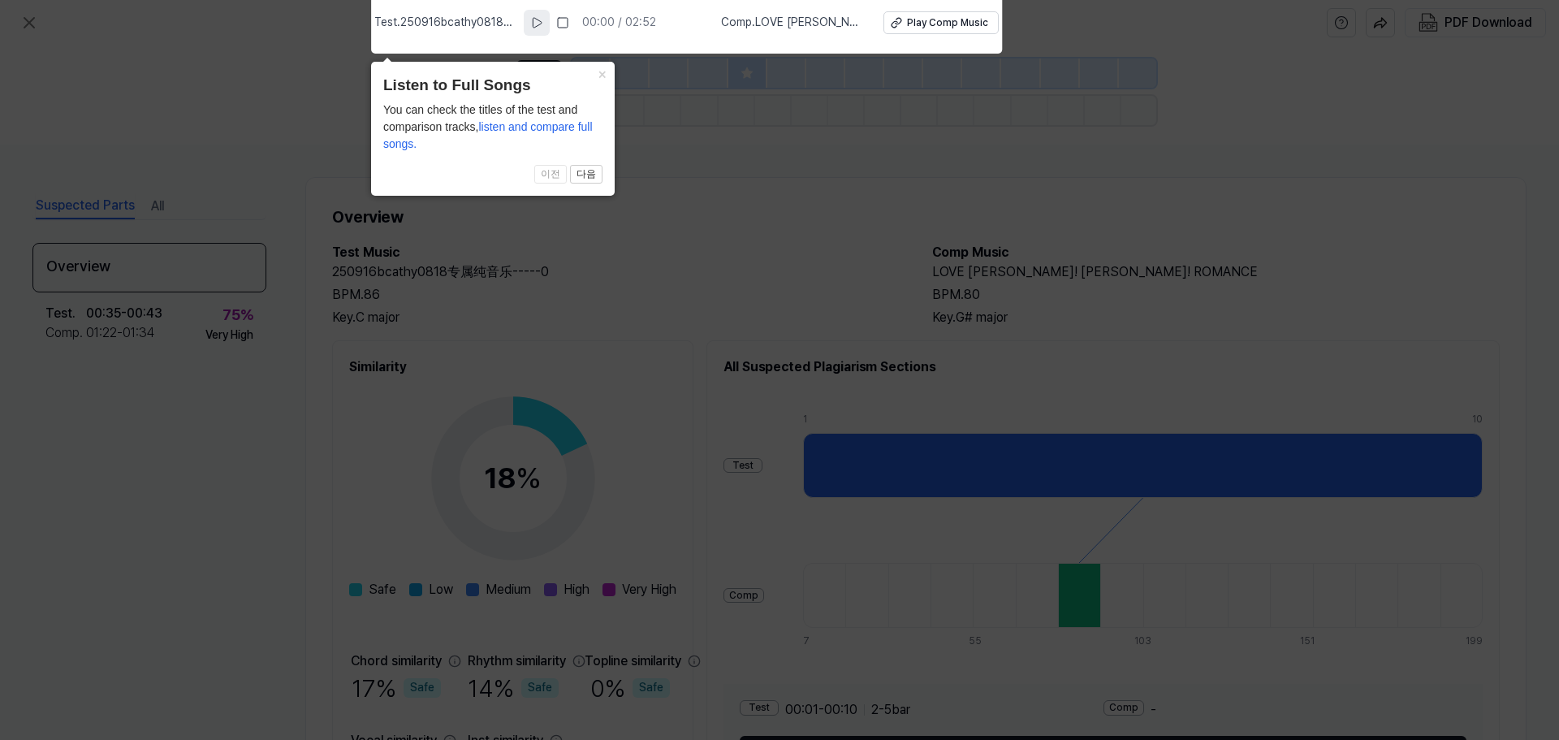
click at [534, 20] on button at bounding box center [537, 23] width 26 height 26
click at [535, 19] on rect at bounding box center [534, 23] width 2 height 10
click at [597, 179] on button "다음" at bounding box center [586, 174] width 32 height 19
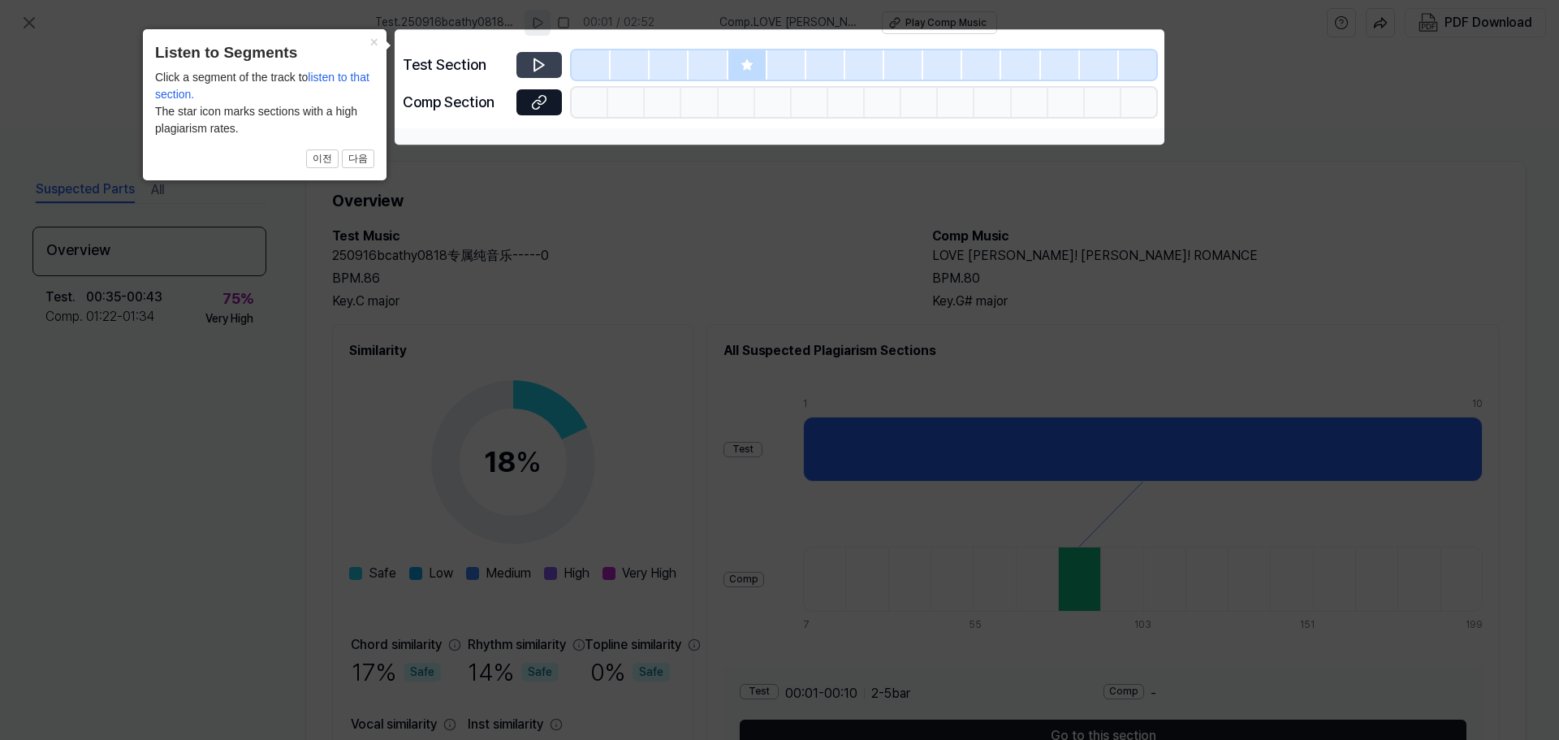
click at [533, 64] on icon at bounding box center [539, 65] width 16 height 16
click at [541, 69] on icon at bounding box center [539, 65] width 16 height 16
click at [328, 160] on button "이전" at bounding box center [322, 158] width 32 height 19
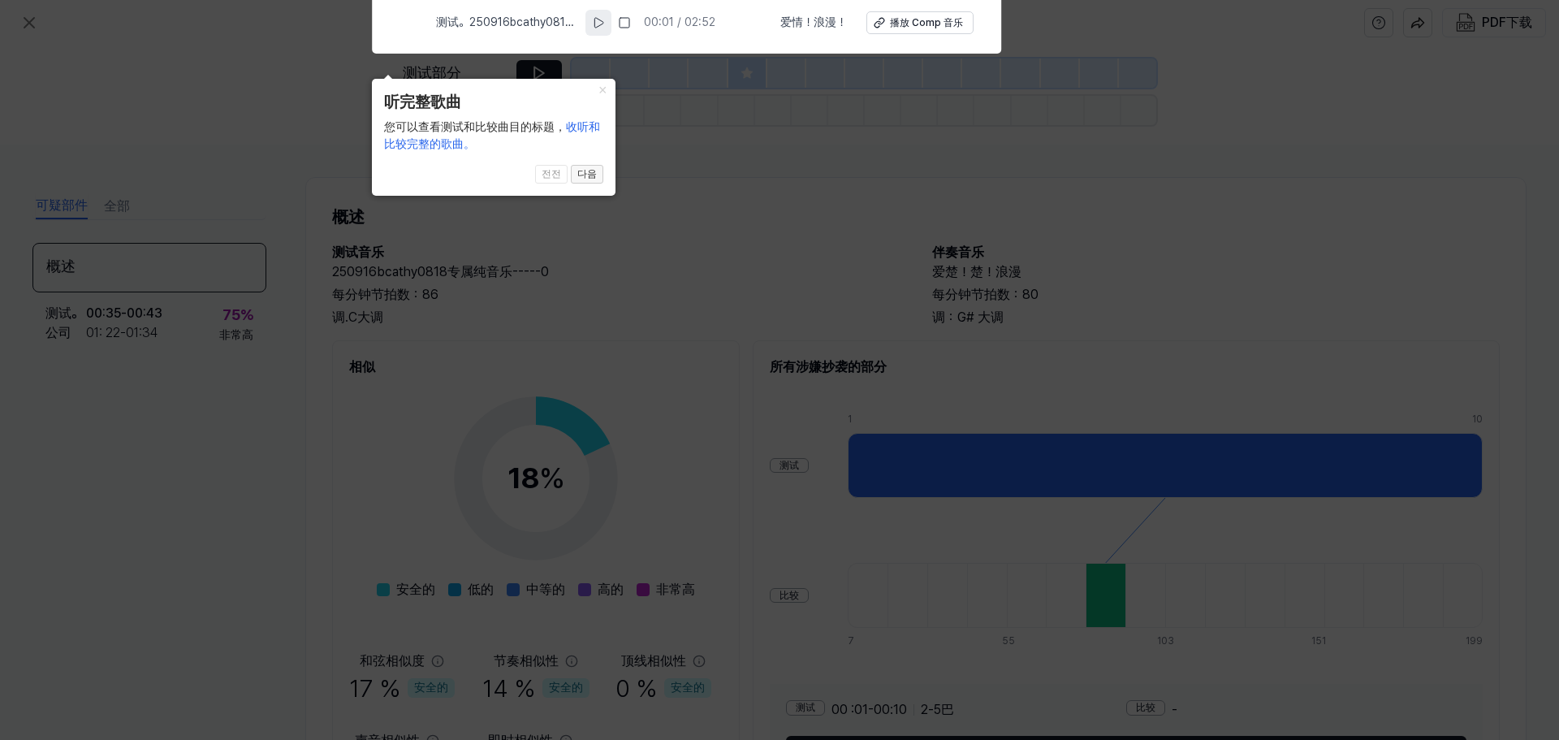
click at [584, 175] on font "다음" at bounding box center [586, 173] width 19 height 11
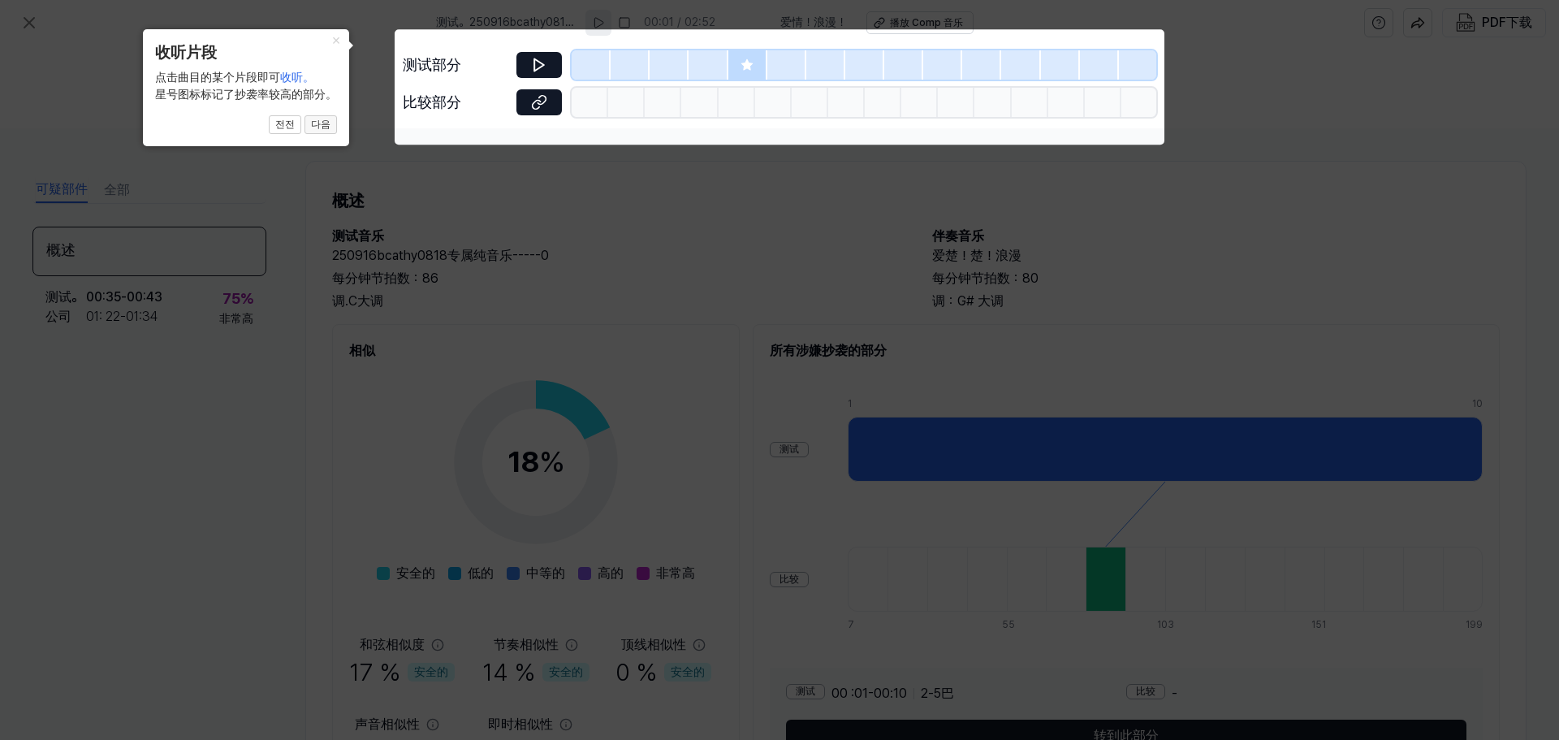
click at [327, 128] on font "다음" at bounding box center [320, 124] width 19 height 11
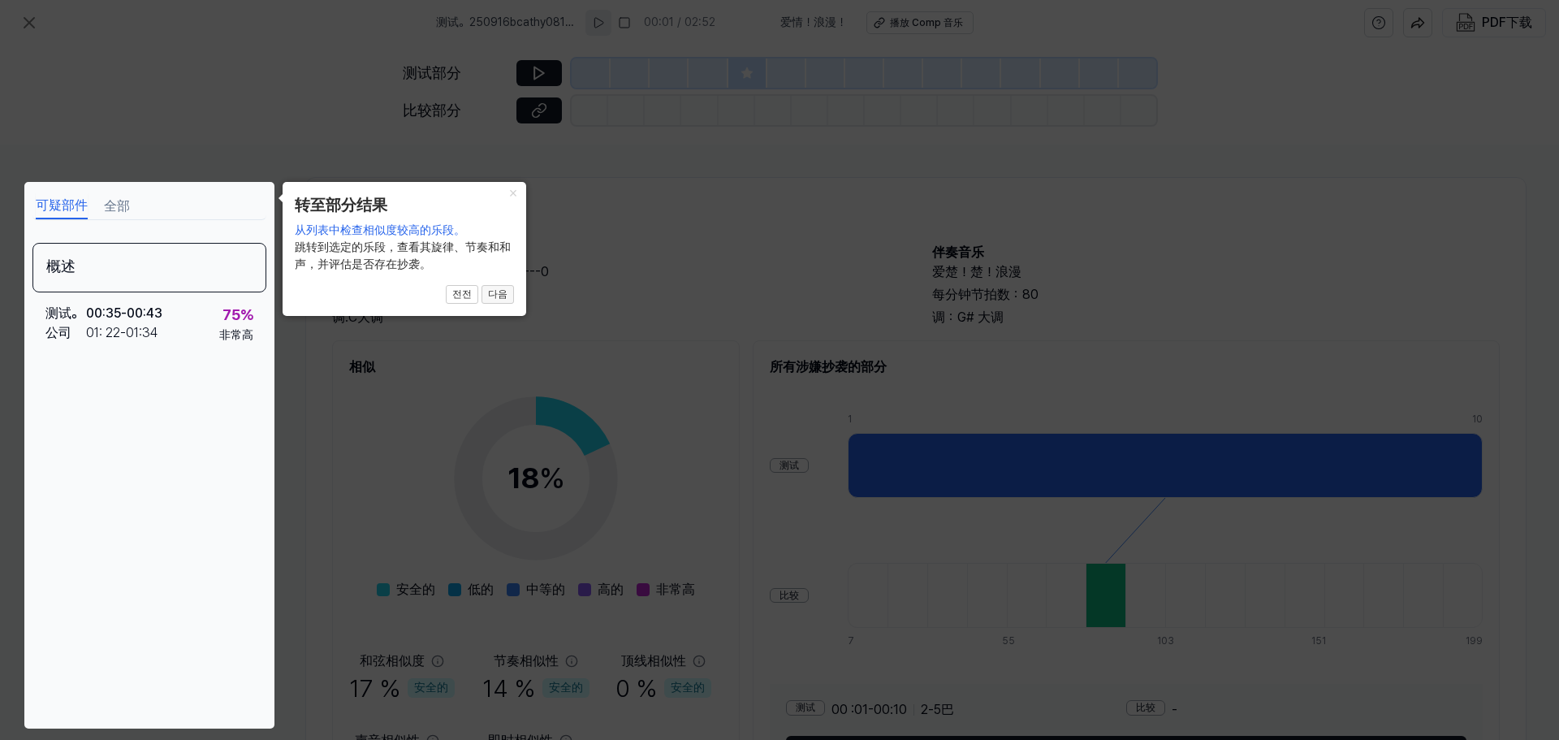
click at [504, 300] on font "다음" at bounding box center [497, 293] width 19 height 11
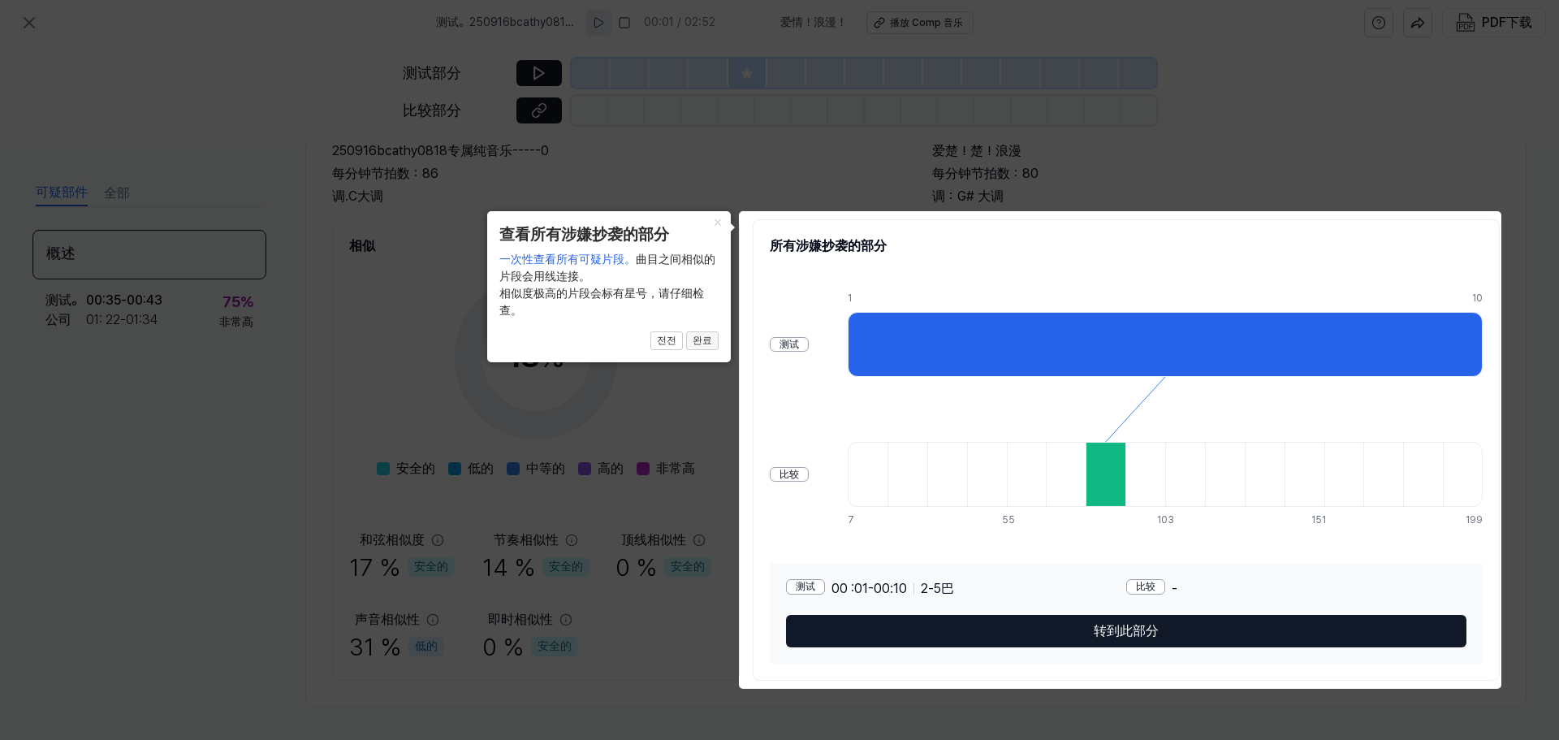
click at [705, 346] on font "완료" at bounding box center [702, 340] width 19 height 11
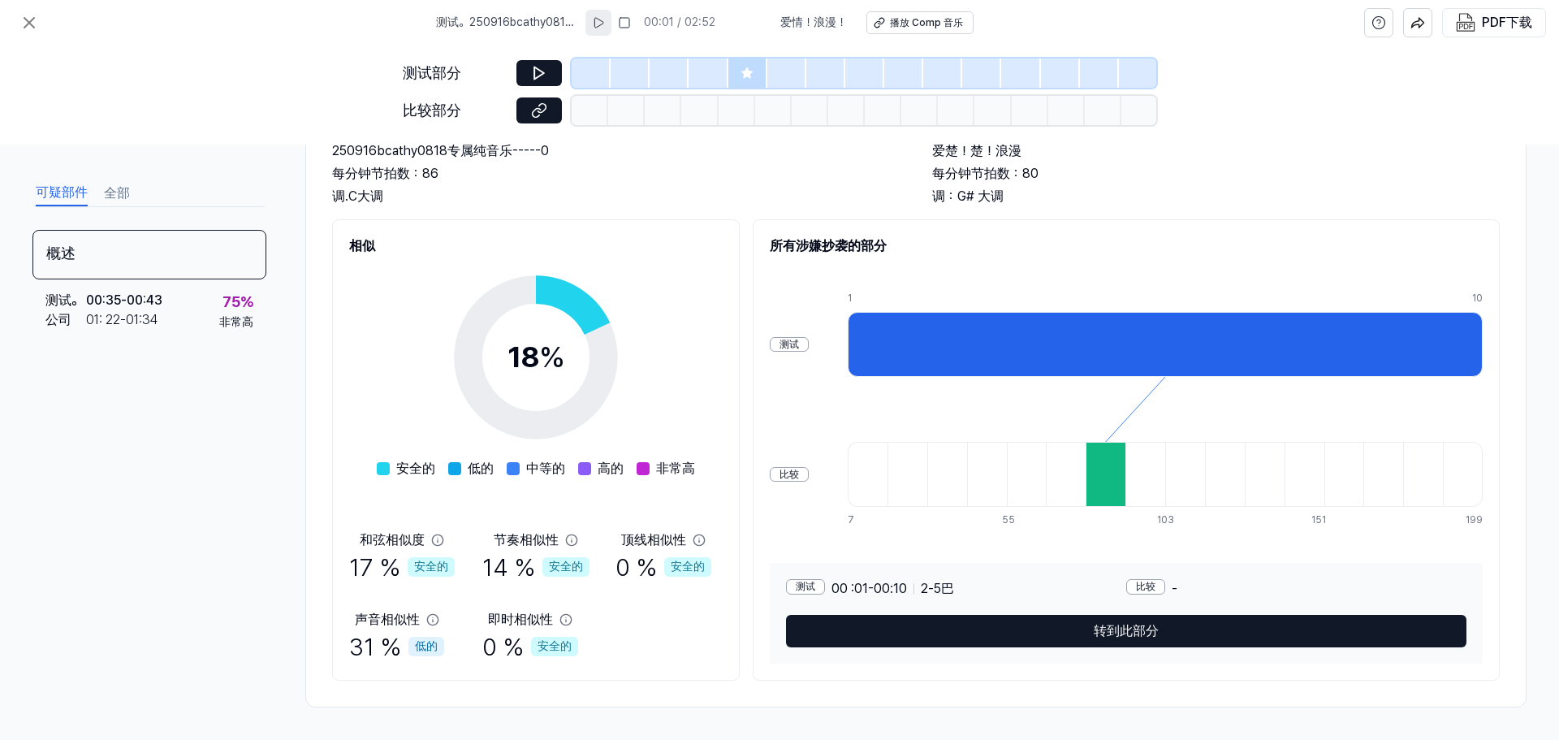
click at [777, 474] on div at bounding box center [1146, 474] width 40 height 65
click at [591, 459] on div "高的" at bounding box center [600, 468] width 45 height 19
click at [427, 637] on div "低的" at bounding box center [427, 646] width 36 height 19
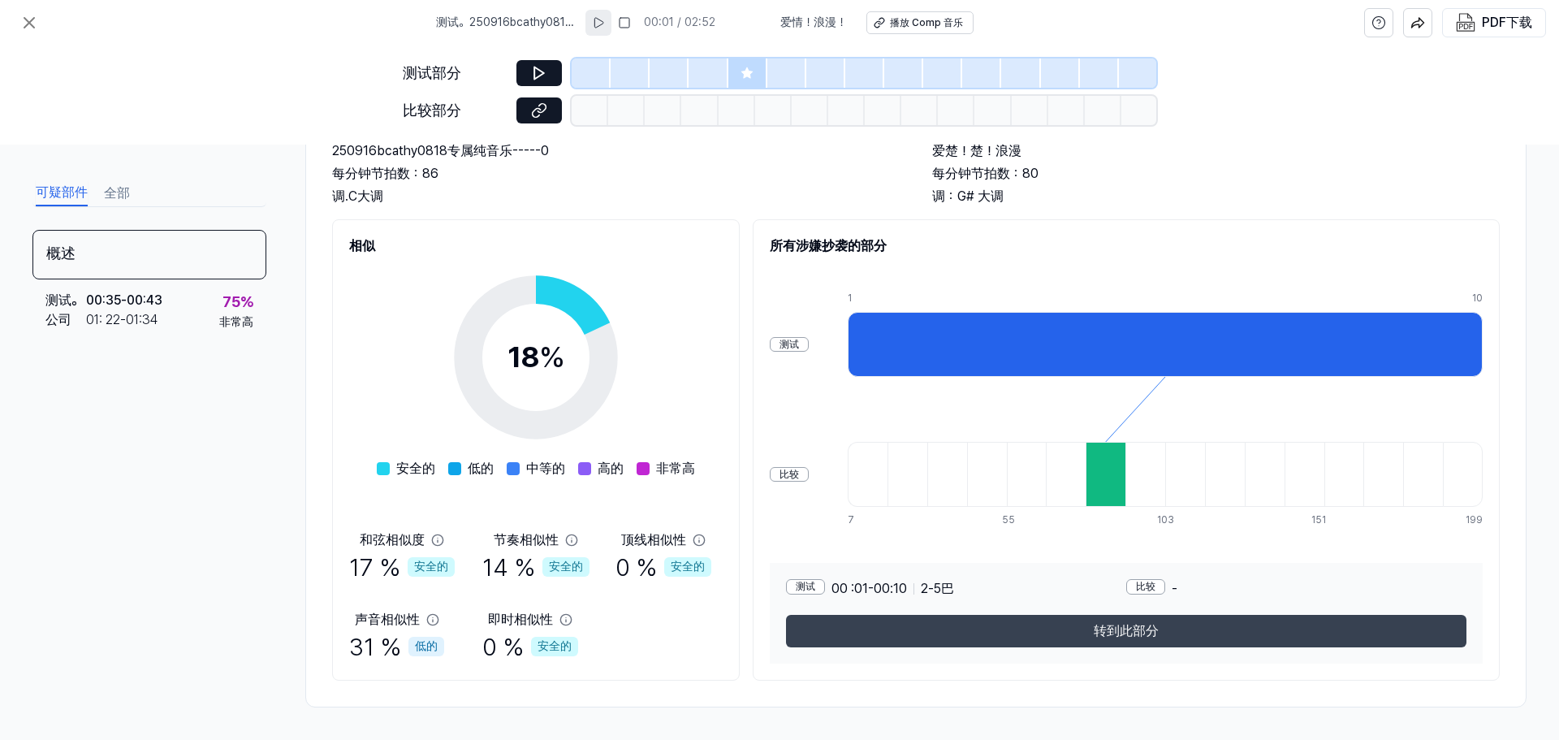
click at [777, 642] on button "转到此部分" at bounding box center [1126, 631] width 681 height 32
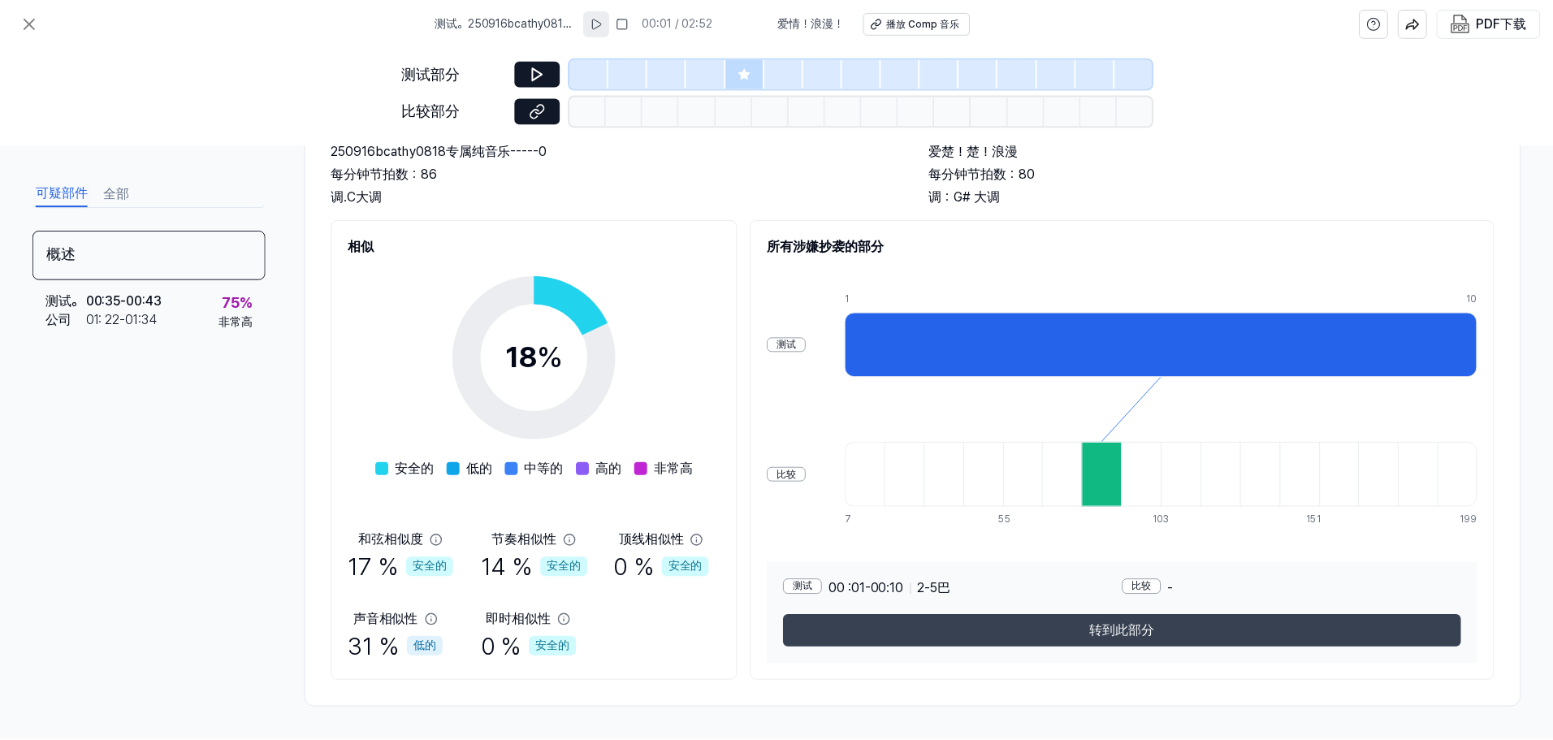
scroll to position [340, 0]
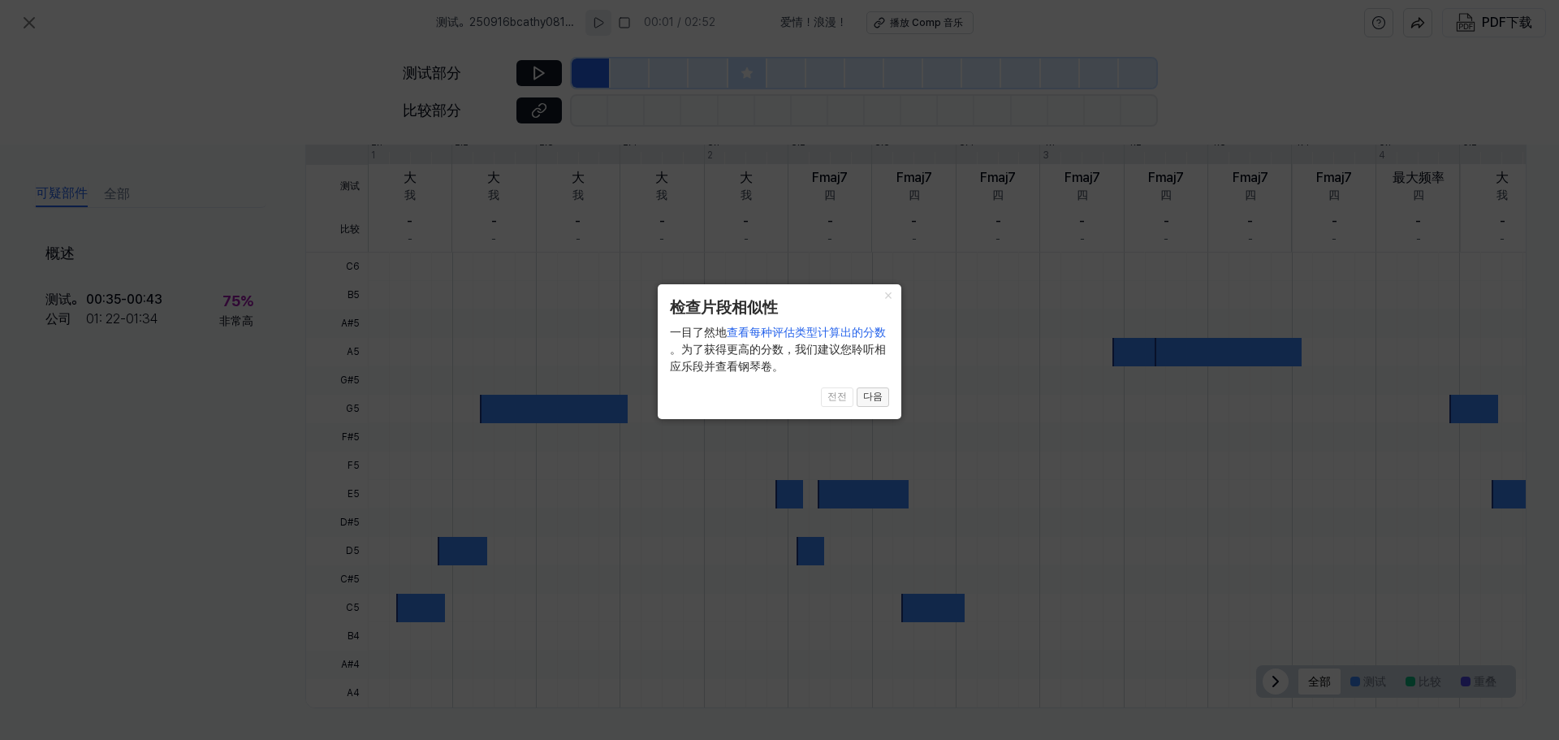
click at [777, 402] on font "다음" at bounding box center [872, 396] width 19 height 11
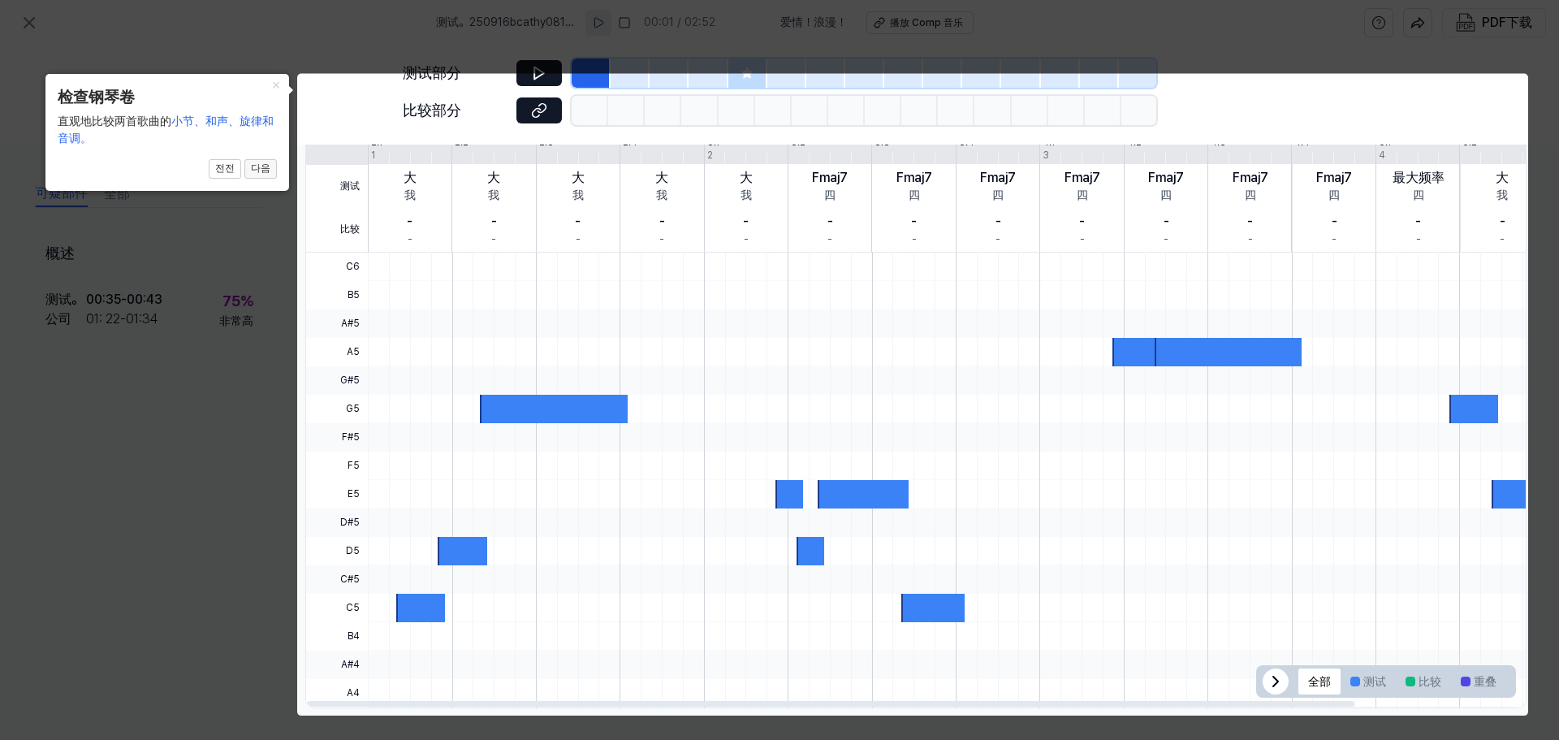
click at [264, 169] on font "다음" at bounding box center [260, 167] width 19 height 11
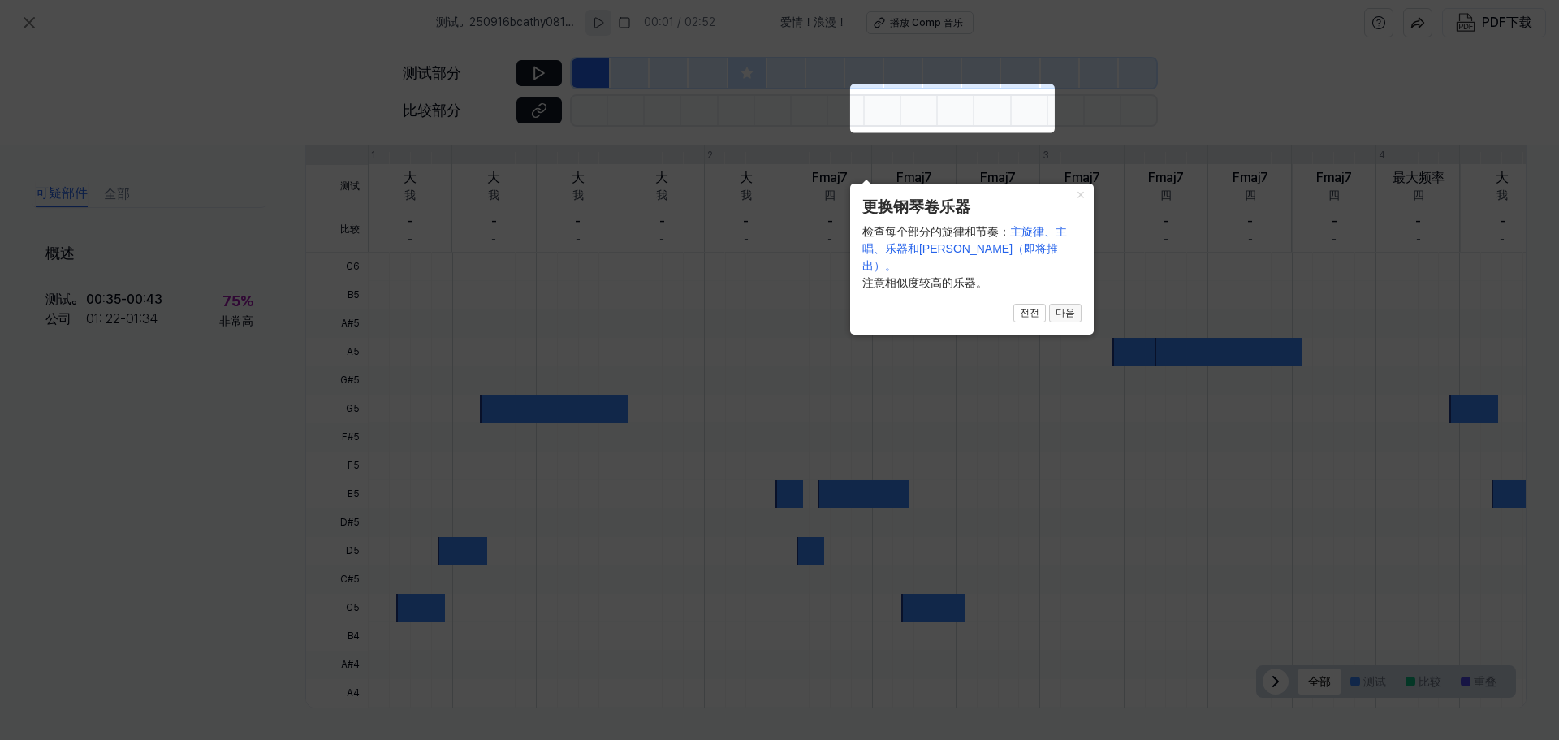
click at [777, 309] on font "다음" at bounding box center [1065, 312] width 19 height 11
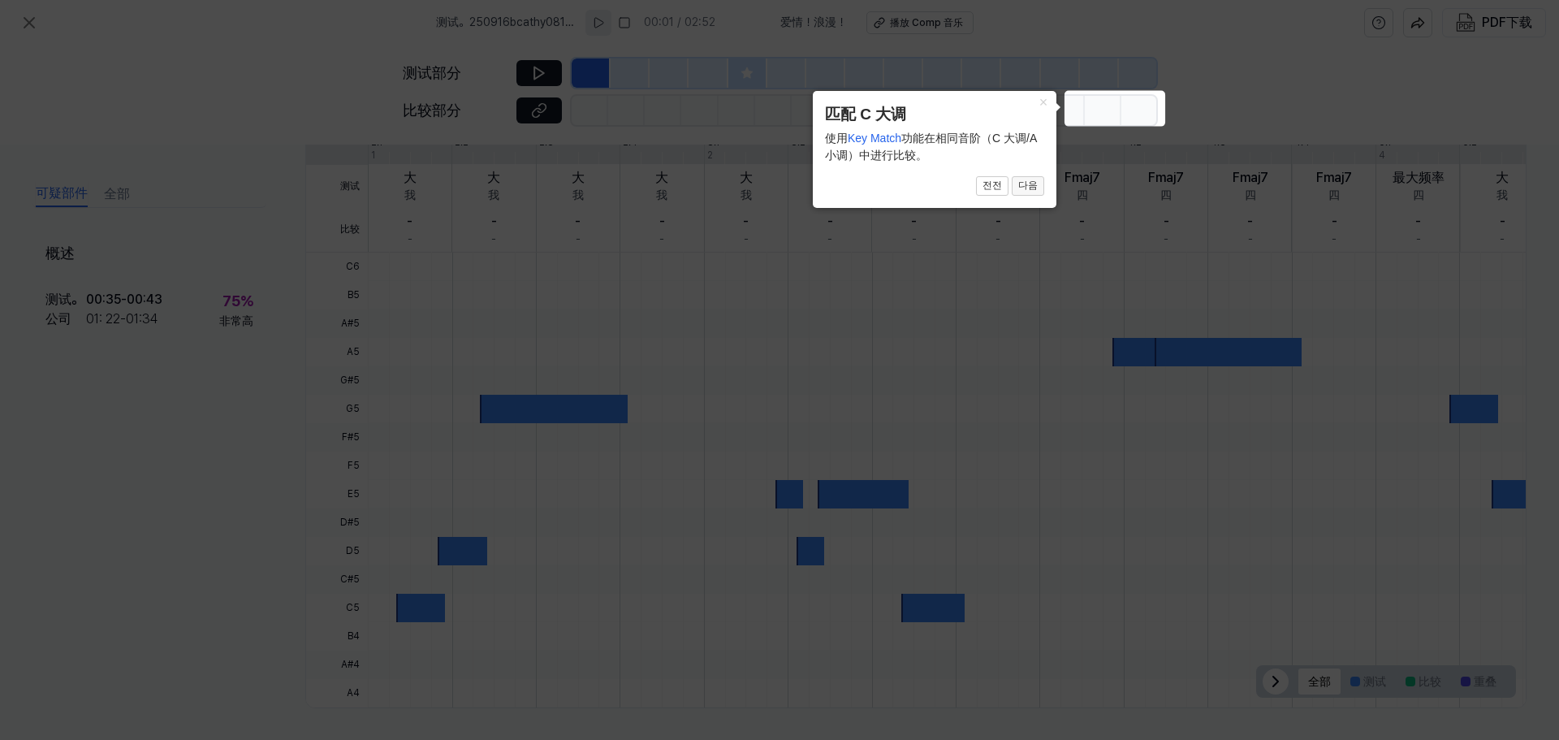
click at [777, 191] on font "다음" at bounding box center [1028, 184] width 19 height 11
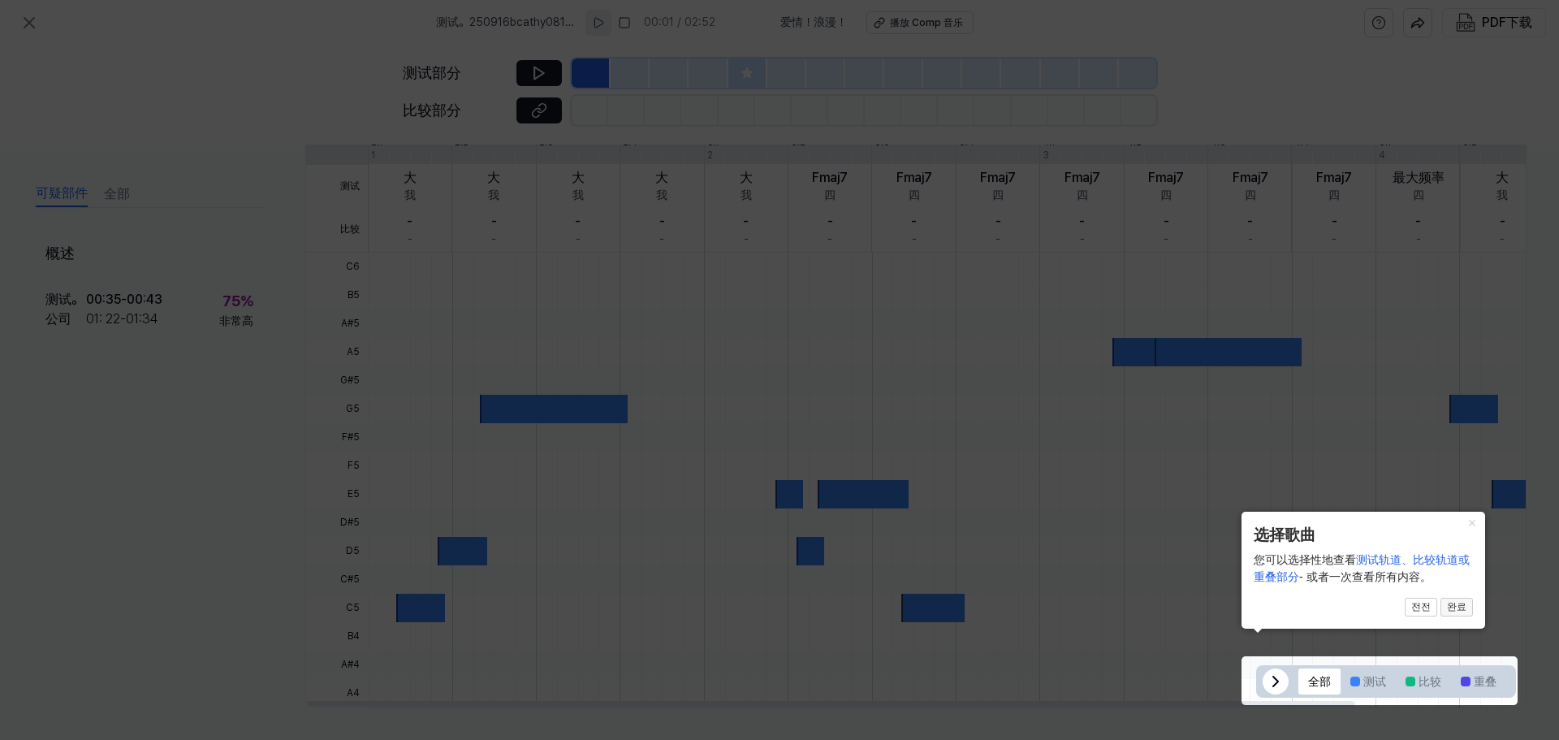
click at [777, 607] on font "완료" at bounding box center [1456, 606] width 19 height 11
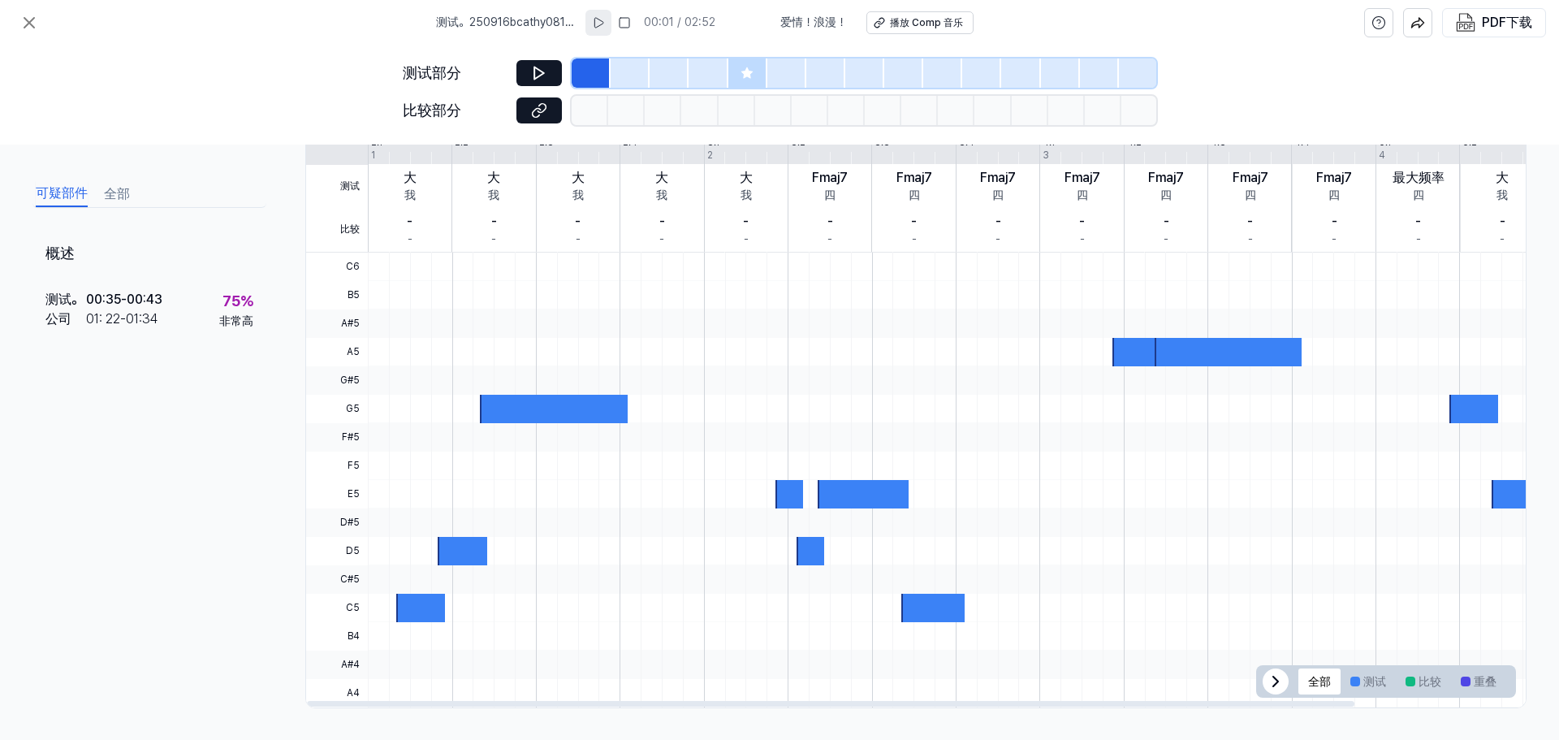
click at [777, 675] on icon at bounding box center [1275, 681] width 19 height 19
click at [540, 71] on icon at bounding box center [539, 73] width 10 height 12
click at [538, 71] on icon at bounding box center [539, 73] width 16 height 16
click at [21, 19] on icon at bounding box center [28, 22] width 19 height 19
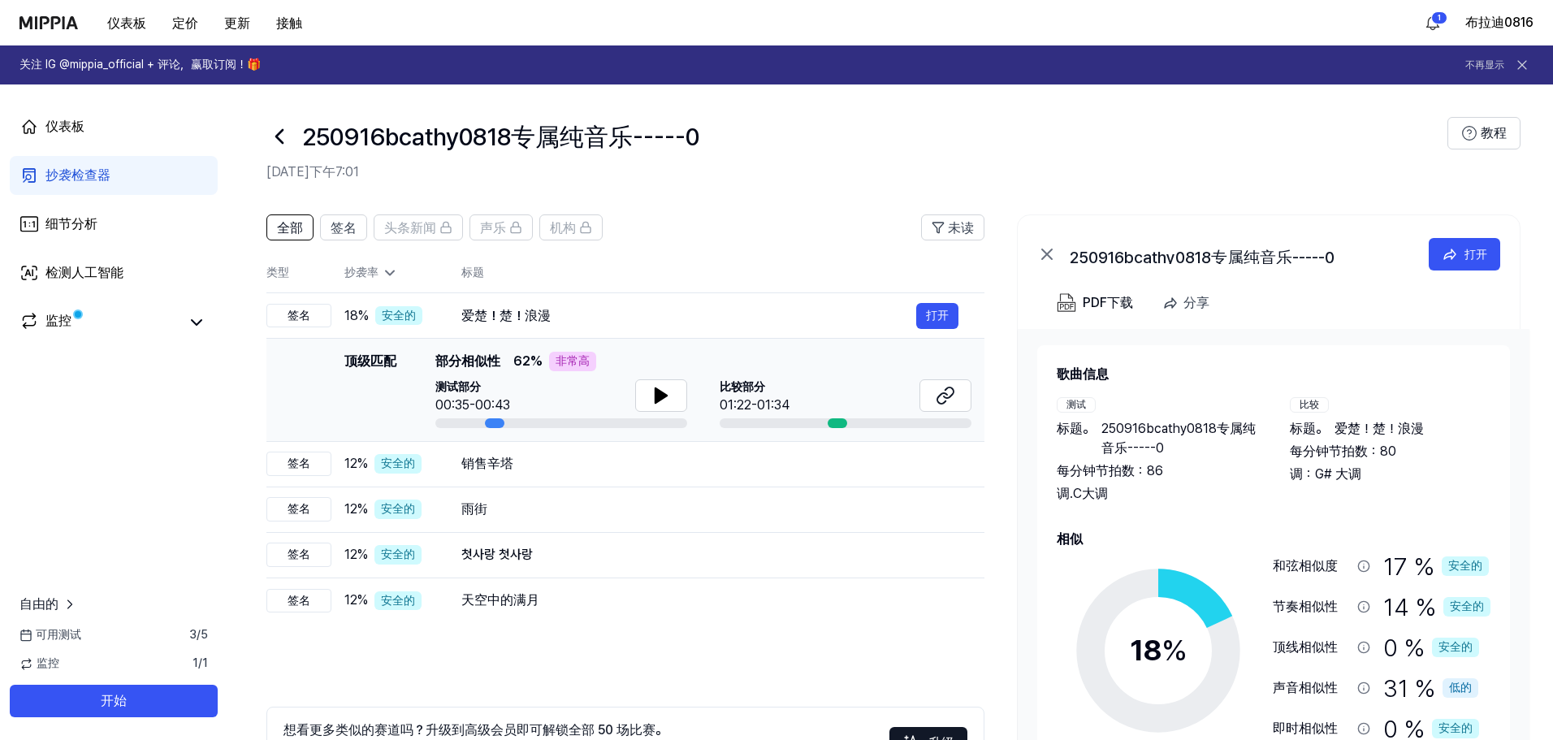
click at [536, 383] on div "测试部分 00:35-00:43" at bounding box center [561, 397] width 252 height 36
click at [543, 325] on div "爱楚！楚！浪漫" at bounding box center [688, 315] width 455 height 19
click at [582, 310] on div "爱楚！楚！浪漫" at bounding box center [688, 315] width 455 height 19
click at [777, 396] on icon at bounding box center [945, 395] width 19 height 19
drag, startPoint x: 134, startPoint y: 463, endPoint x: 140, endPoint y: 455, distance: 9.9
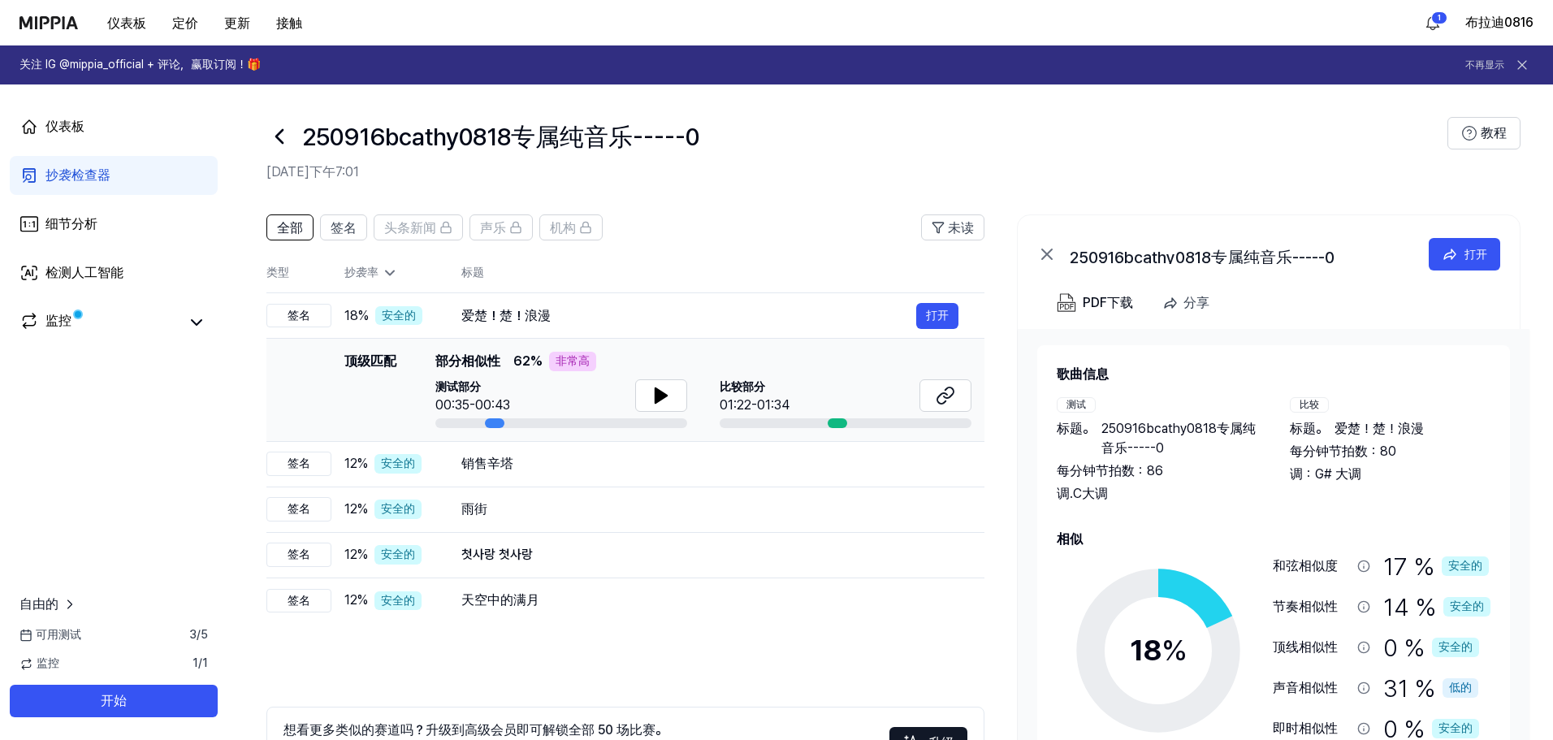
click at [134, 463] on div "仪表板 抄袭检查器 细节分析 检测人工智能 监控 自由的 可用测试 3 / 5 监控 1 / 1 开始" at bounding box center [113, 411] width 227 height 655
click at [109, 324] on link "监控" at bounding box center [98, 322] width 159 height 23
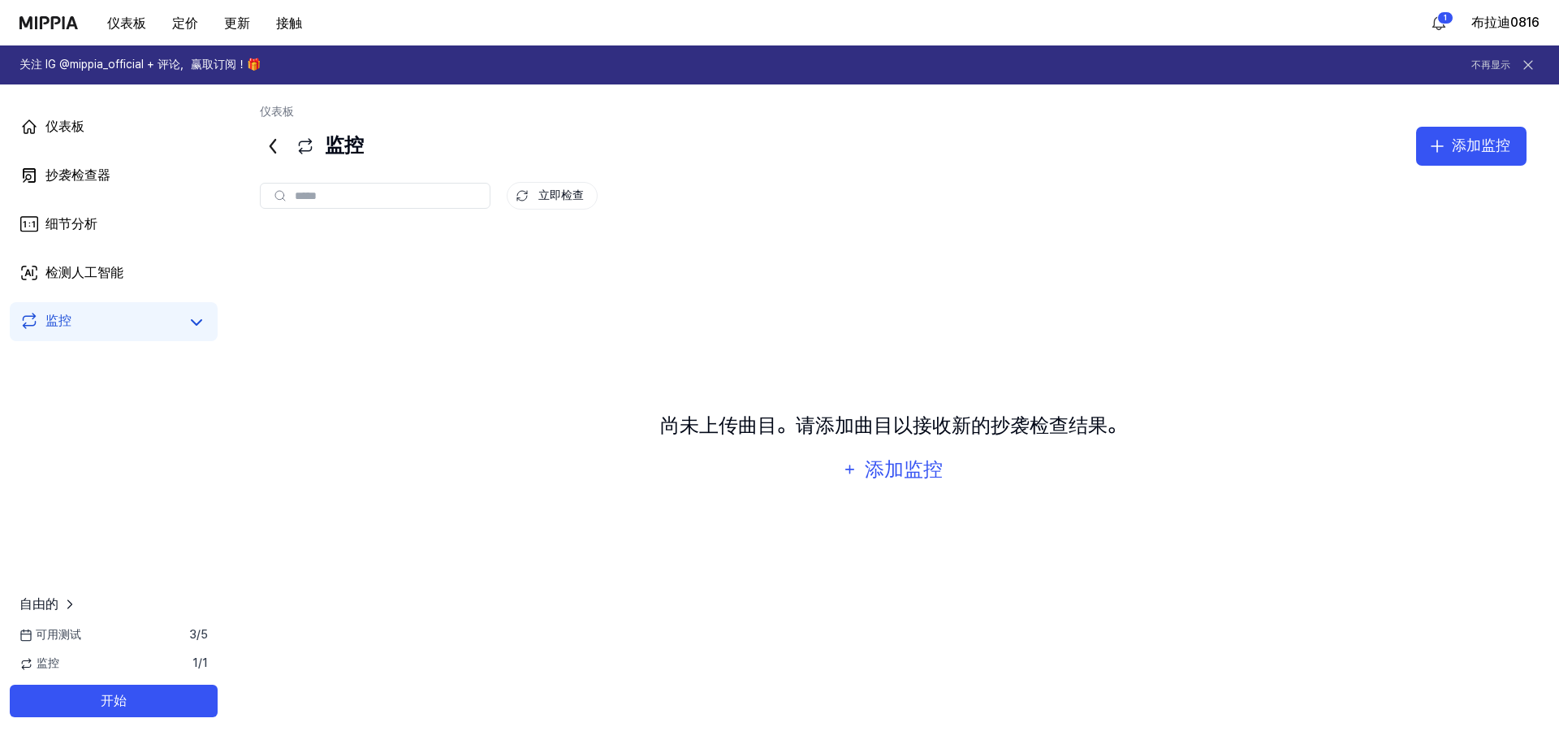
click at [115, 327] on link "监控" at bounding box center [98, 322] width 159 height 23
click at [201, 327] on icon at bounding box center [196, 322] width 19 height 19
click at [197, 324] on icon at bounding box center [196, 322] width 19 height 19
click at [74, 123] on font "仪表板" at bounding box center [64, 126] width 39 height 15
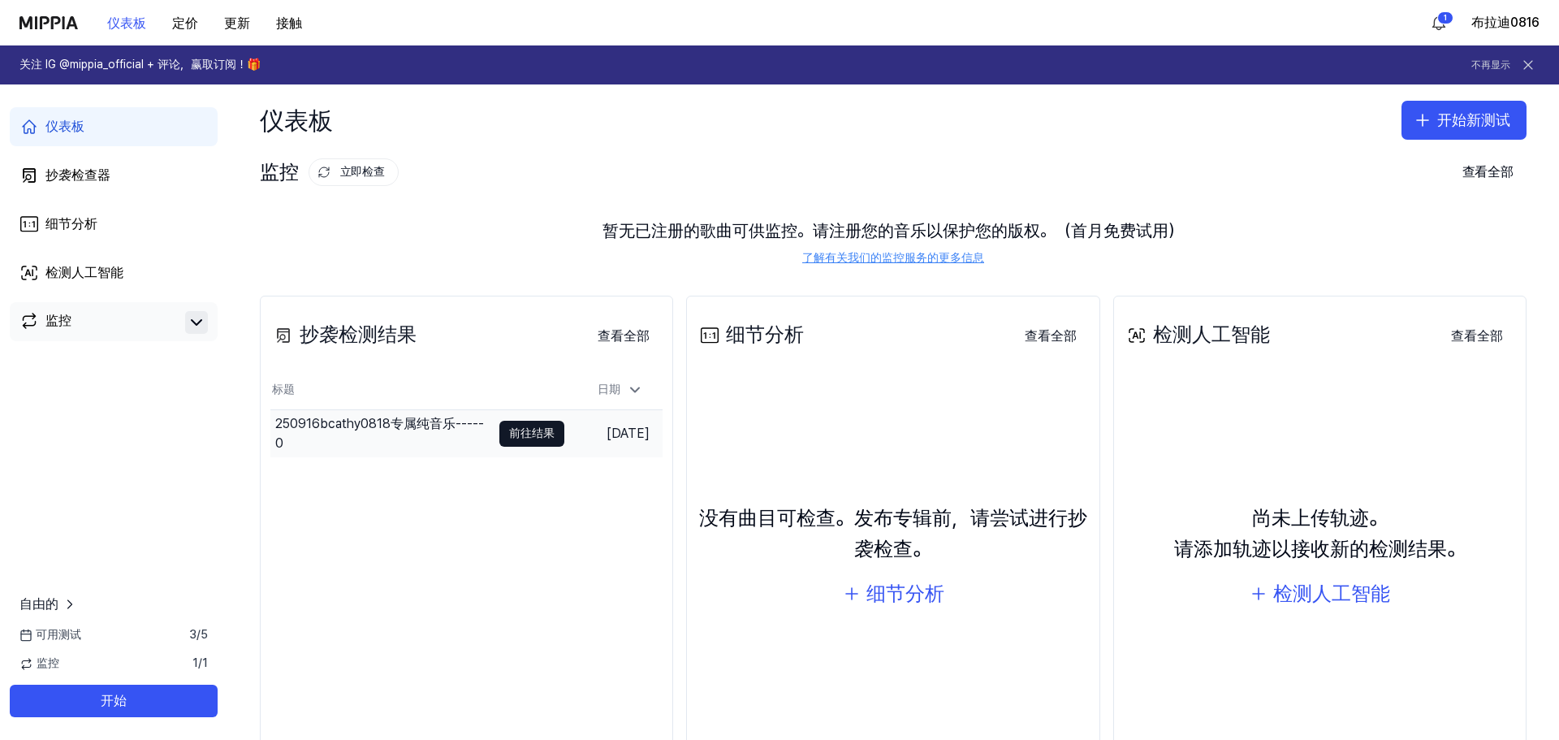
click at [416, 443] on div "250916bcathy0818专属纯音乐-----0" at bounding box center [383, 433] width 216 height 39
